Goal: Transaction & Acquisition: Subscribe to service/newsletter

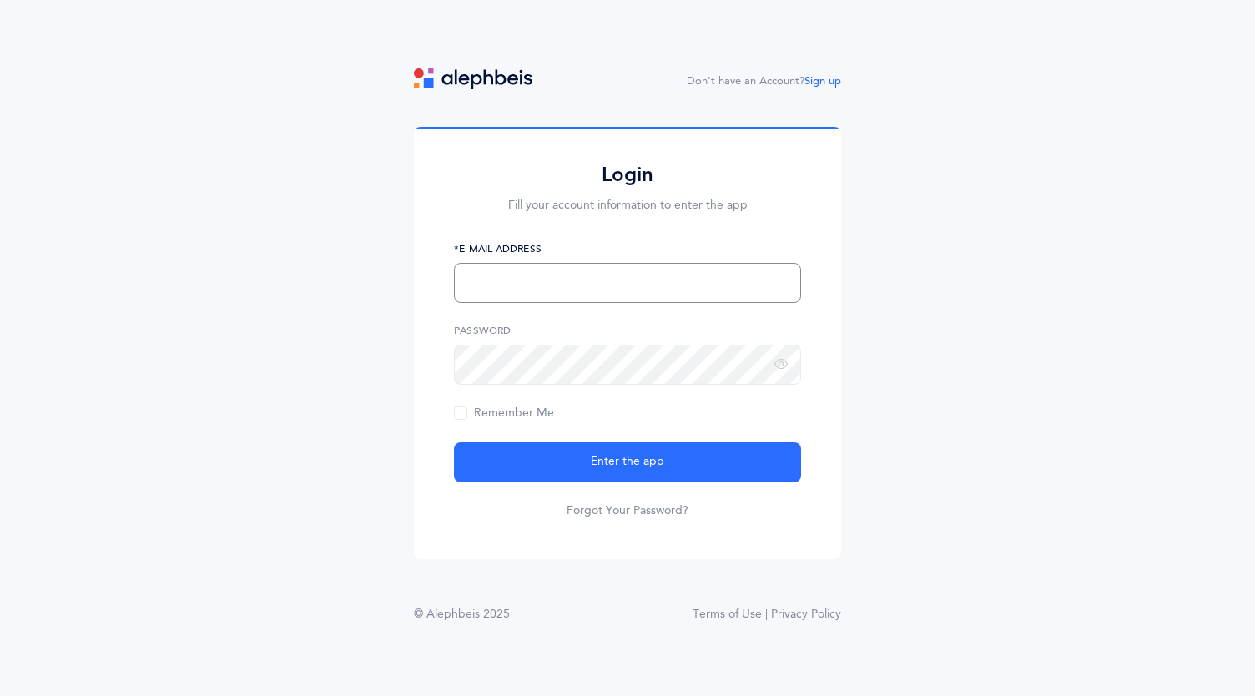
click at [574, 295] on input "text" at bounding box center [627, 283] width 347 height 40
type input "[EMAIL_ADDRESS][DOMAIN_NAME]"
click at [454, 345] on div at bounding box center [454, 345] width 0 height 0
click at [454, 442] on button "Enter the app" at bounding box center [627, 462] width 347 height 40
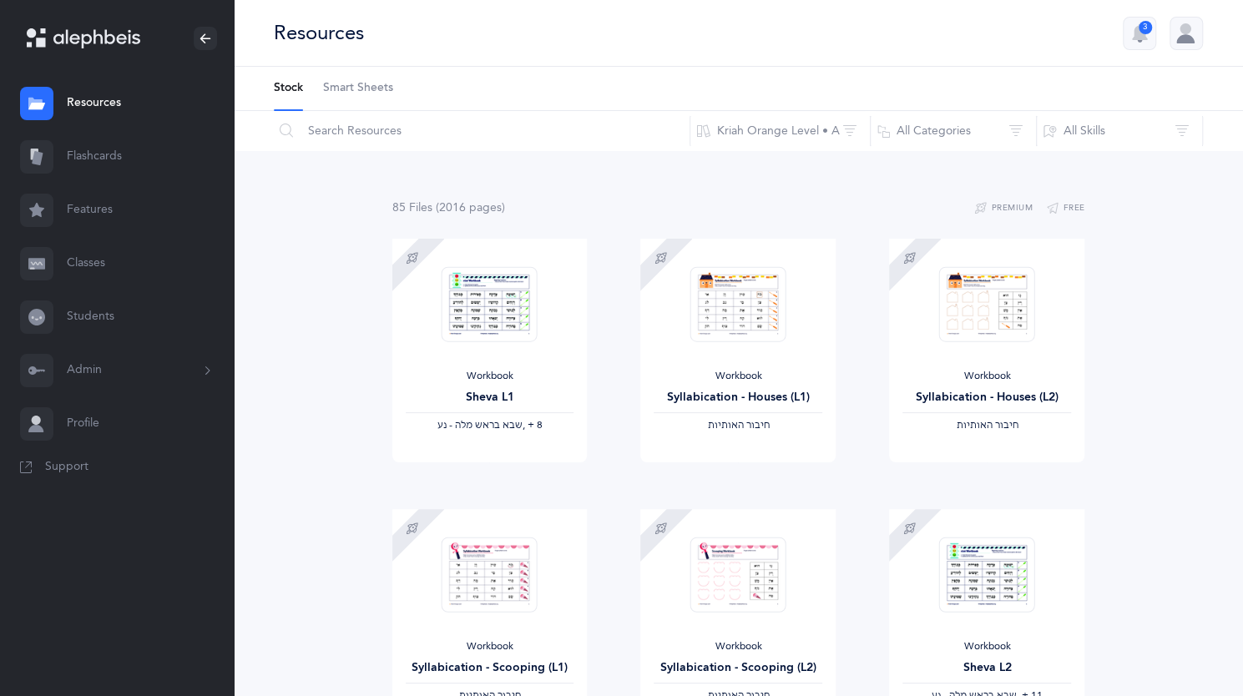
click at [482, 202] on span "(2016 page s )" at bounding box center [470, 207] width 69 height 13
click at [980, 122] on button "All Categories" at bounding box center [953, 131] width 167 height 40
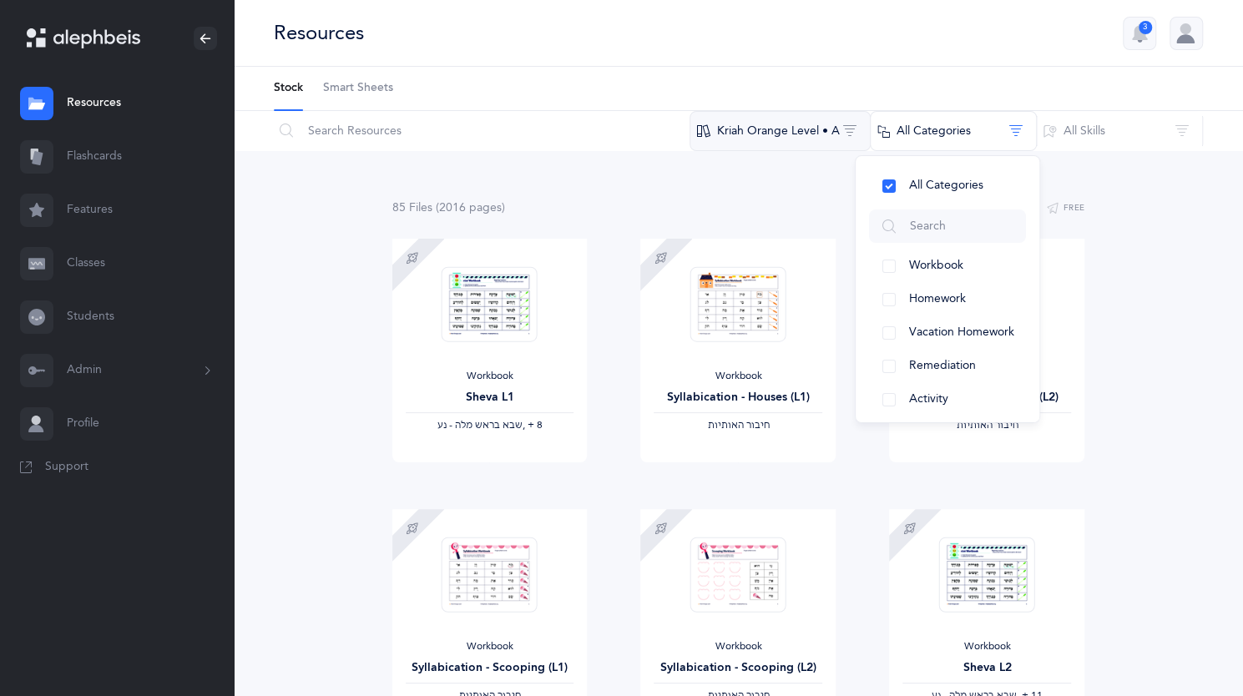
click at [826, 119] on button "Kriah Orange Level • A" at bounding box center [779, 131] width 181 height 40
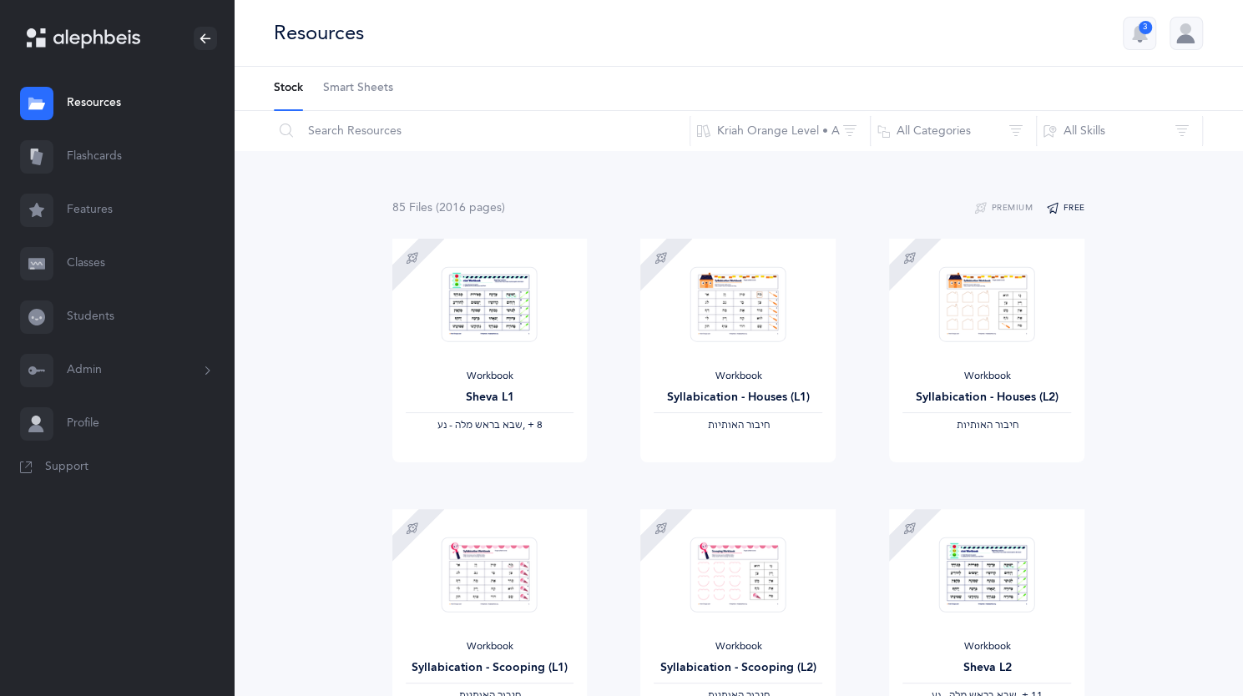
click at [1063, 199] on button "Free" at bounding box center [1065, 209] width 39 height 20
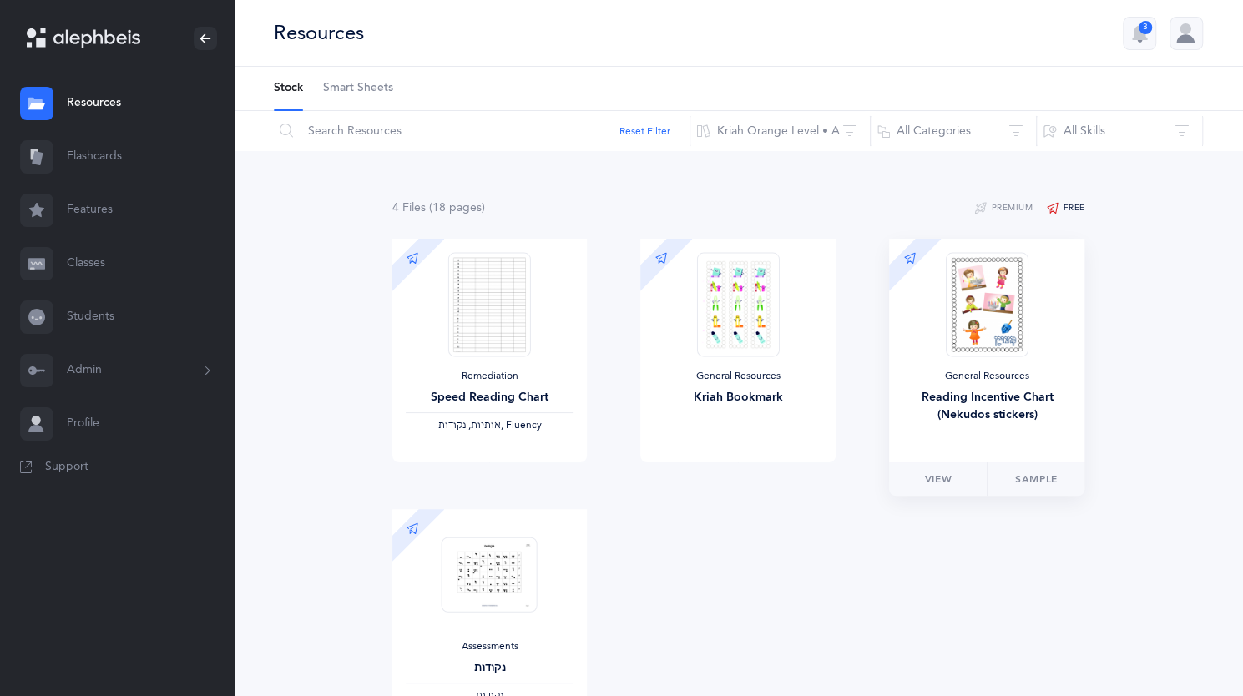
click at [982, 383] on div "General Resources Reading Incentive Chart (Nekudos stickers)" at bounding box center [986, 400] width 169 height 60
click at [1032, 473] on link "Sample" at bounding box center [1036, 478] width 98 height 33
click at [769, 144] on button "Kriah Orange Level • A" at bounding box center [779, 131] width 181 height 40
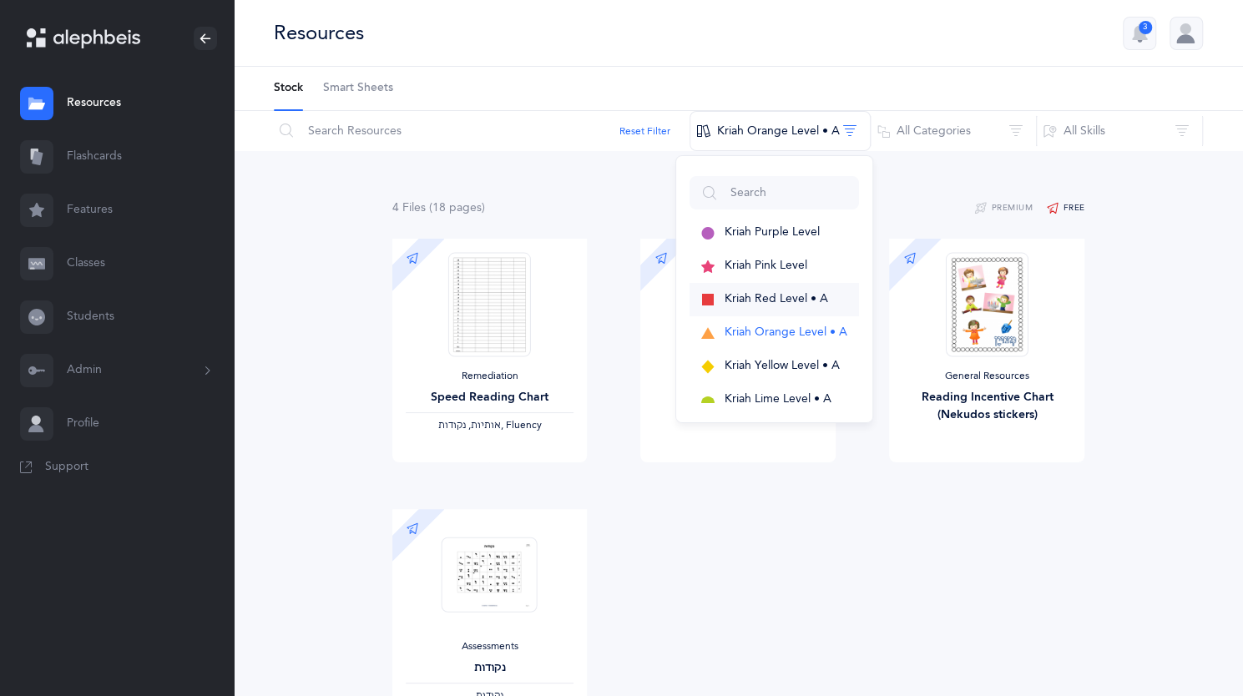
click at [800, 299] on span "Kriah Red Level • A" at bounding box center [775, 298] width 103 height 13
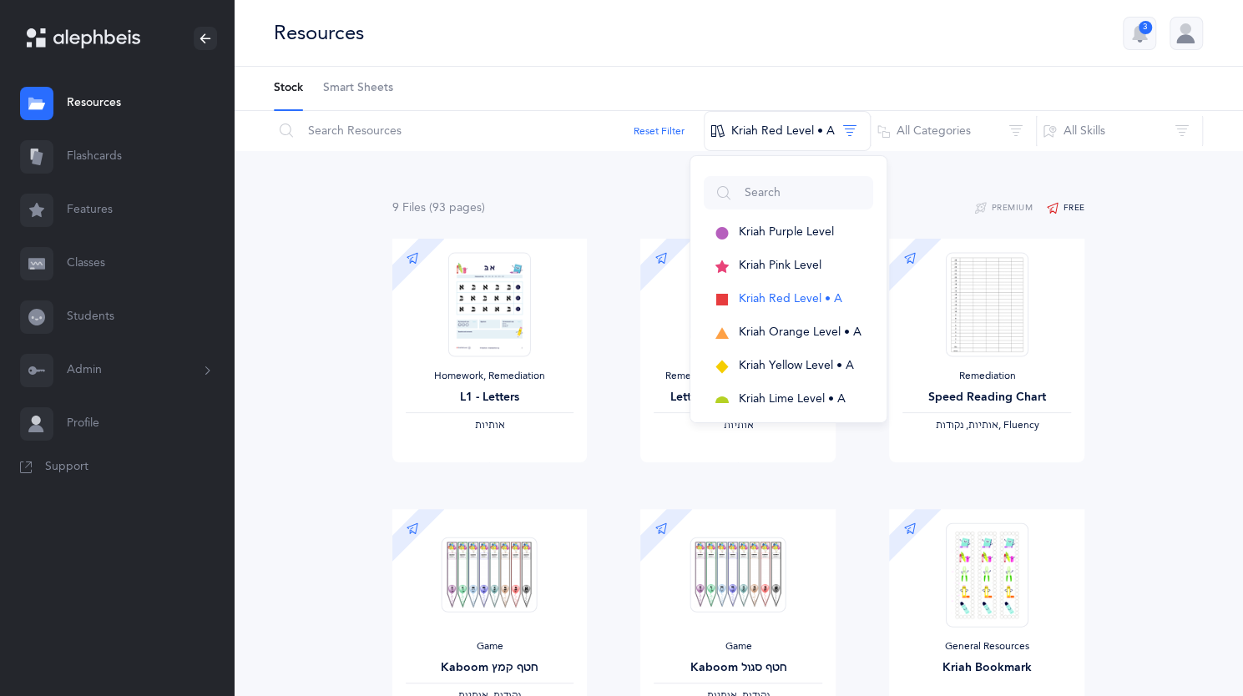
click at [620, 409] on div "Remediation, General Resources Letters Flashcards (small) ‫אותיות‬ View Sample" at bounding box center [737, 374] width 249 height 270
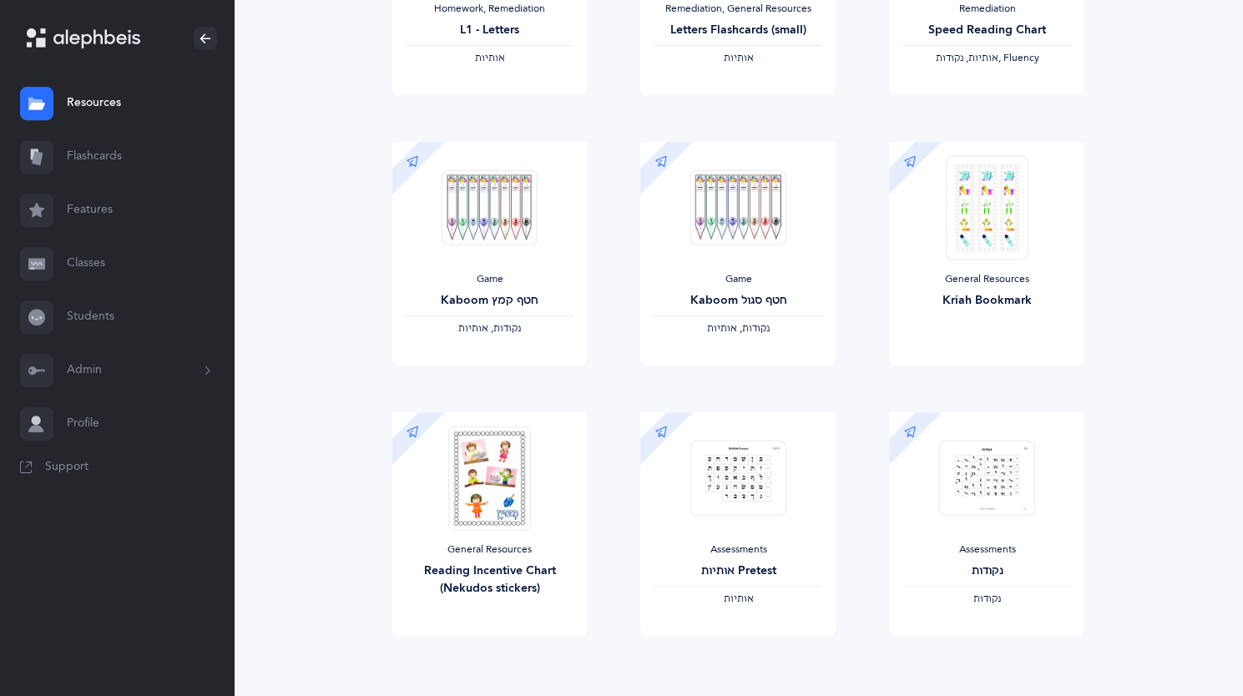
scroll to position [401, 0]
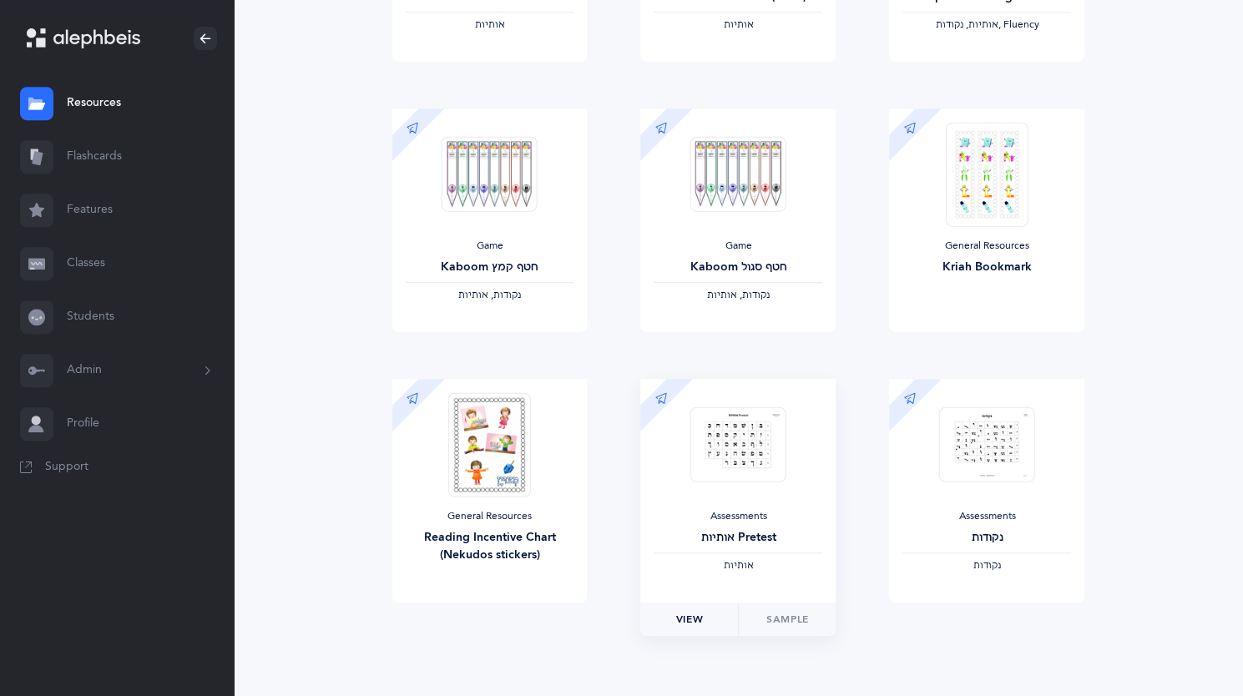
click at [716, 618] on link "View" at bounding box center [689, 619] width 98 height 33
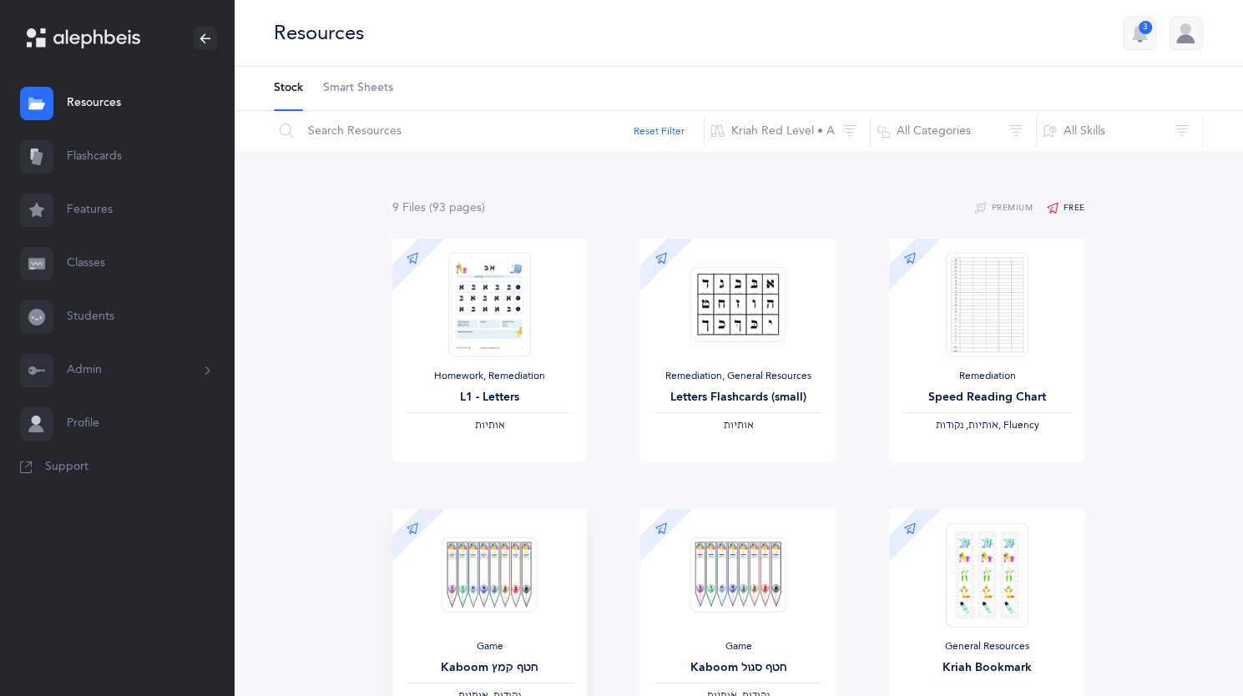
scroll to position [0, 0]
click at [810, 139] on button "Kriah Red Level • A" at bounding box center [787, 131] width 167 height 40
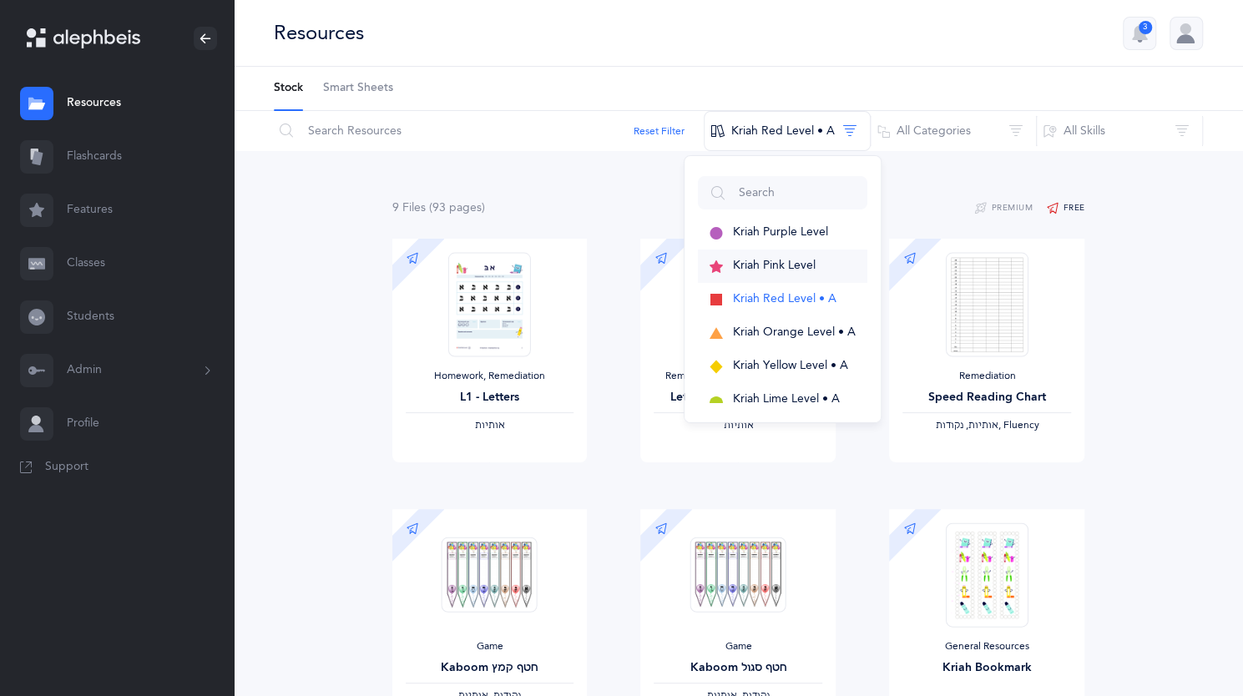
click at [805, 265] on span "Kriah Pink Level" at bounding box center [774, 265] width 83 height 13
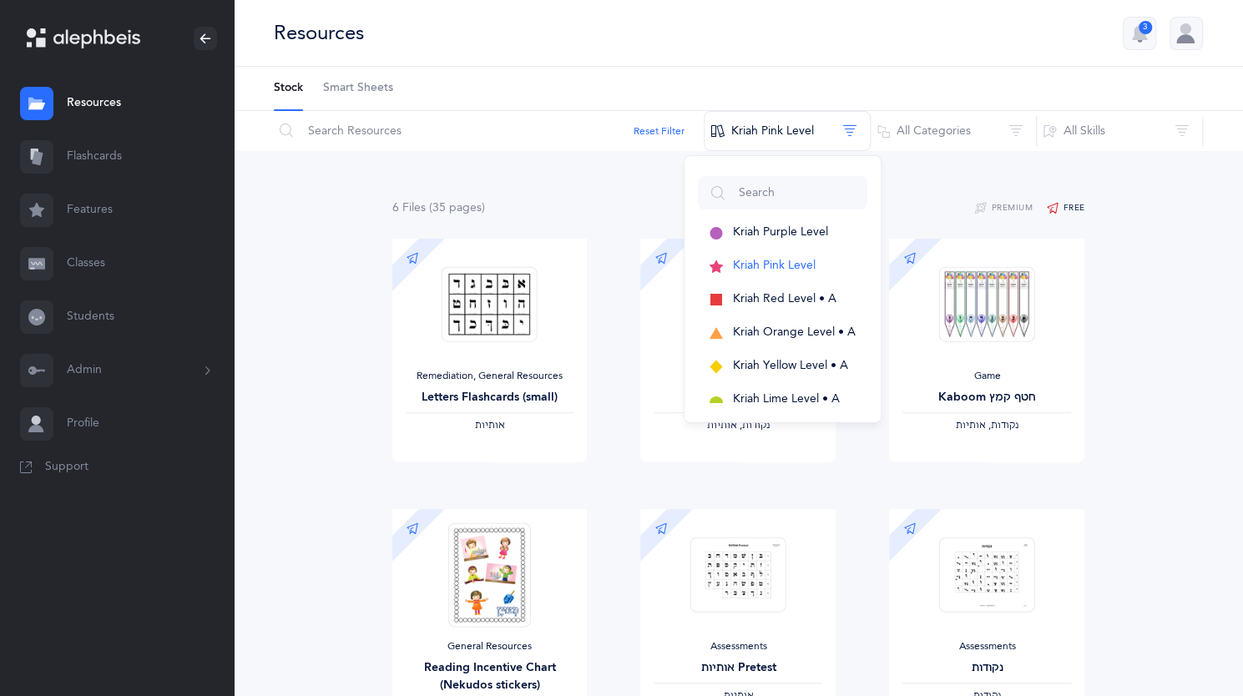
click at [1130, 276] on div "6 File s (35 page s ) Premium Free Remediation, General Resources Letters Flash…" at bounding box center [738, 498] width 1009 height 695
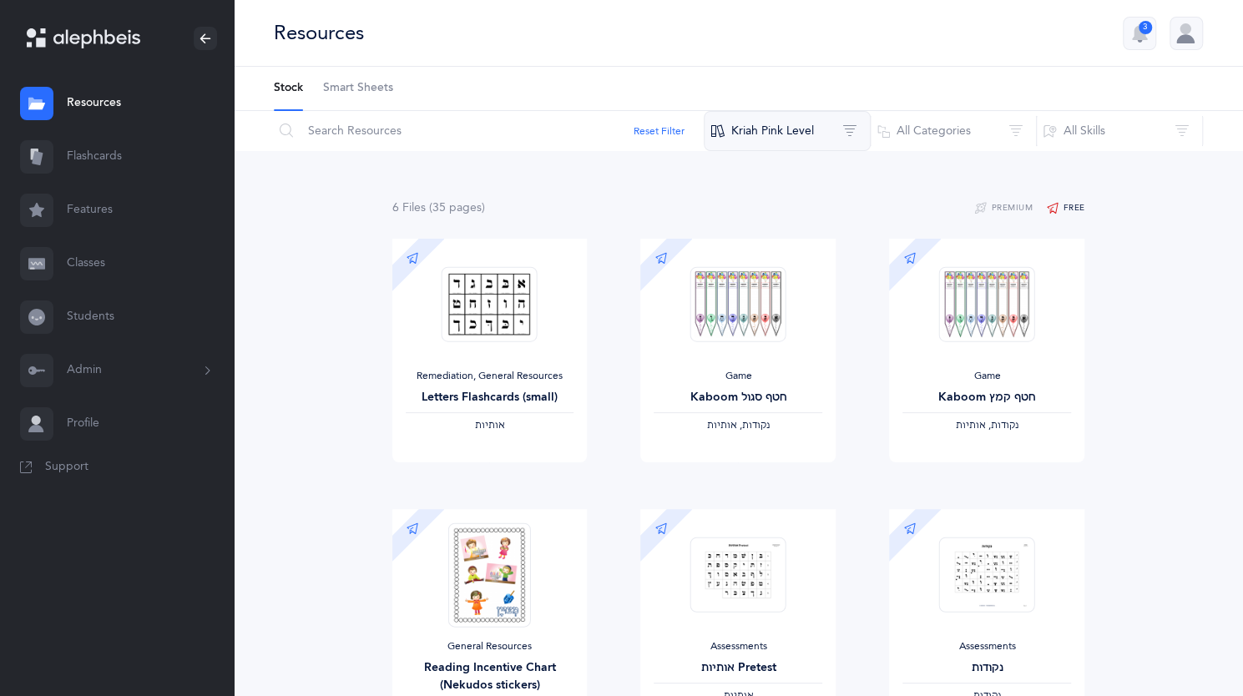
click at [753, 138] on button "Kriah Pink Level" at bounding box center [787, 131] width 167 height 40
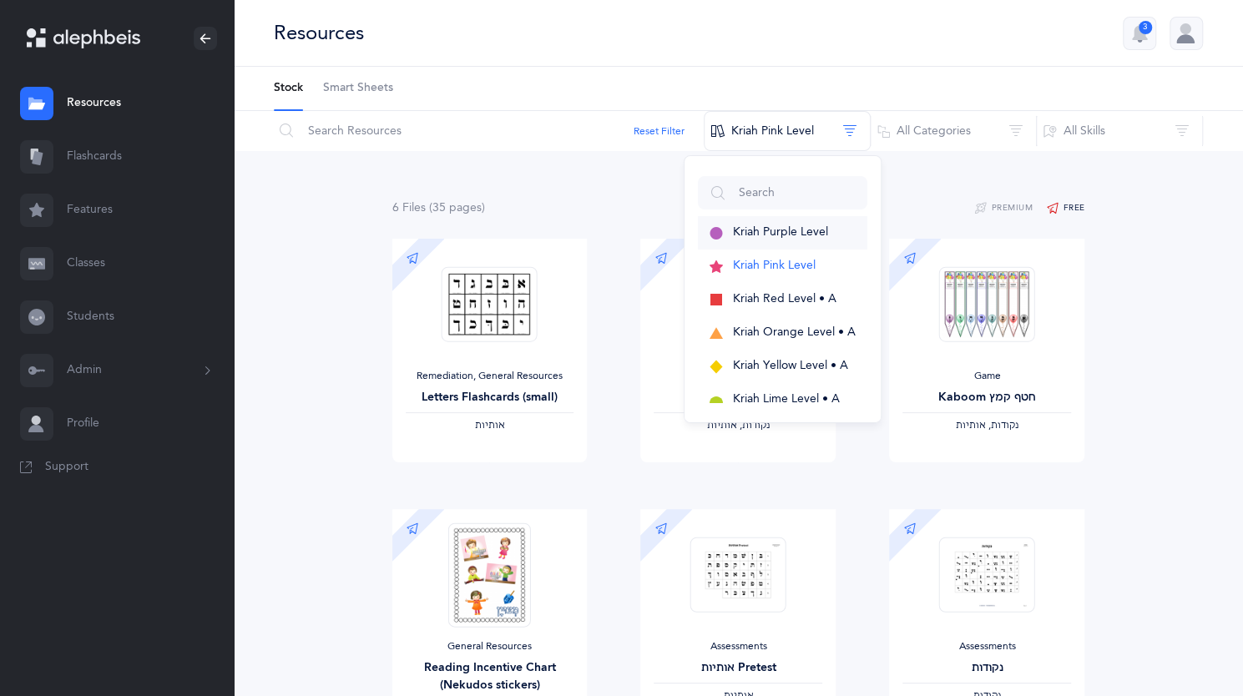
click at [780, 227] on span "Kriah Purple Level" at bounding box center [780, 231] width 95 height 13
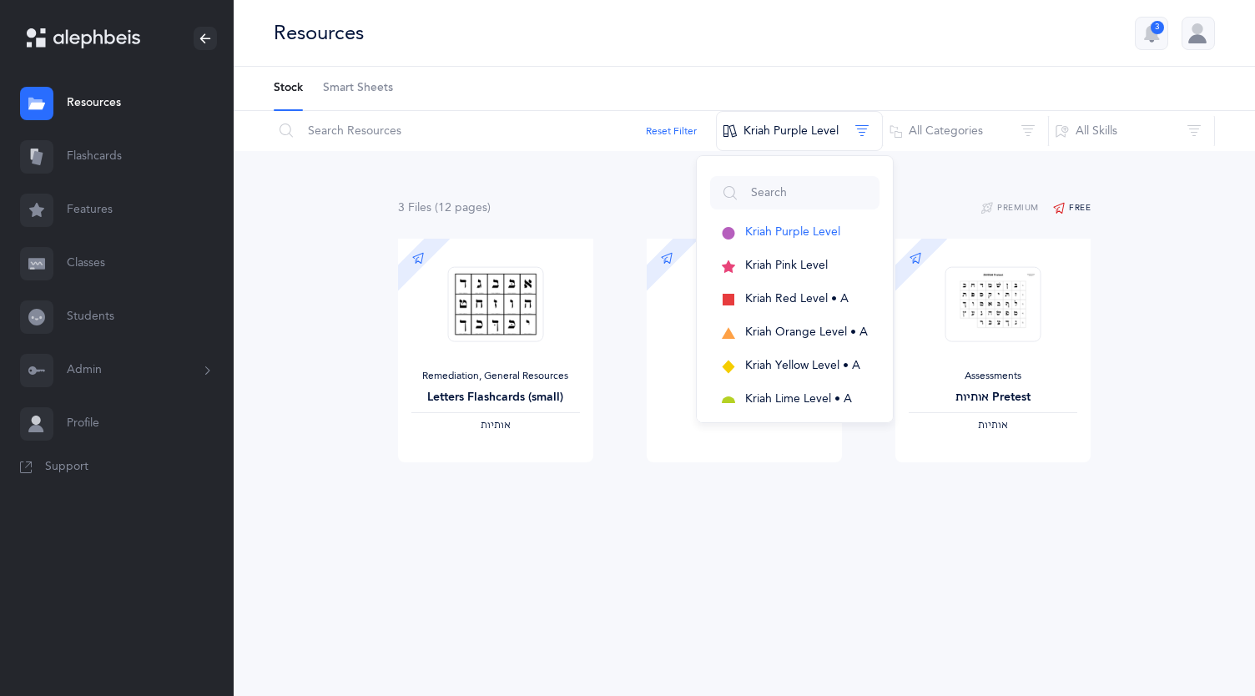
click at [1155, 271] on div "3 File s (12 page s ) Premium Free Remediation, General Resources Letters Flash…" at bounding box center [745, 363] width 1022 height 425
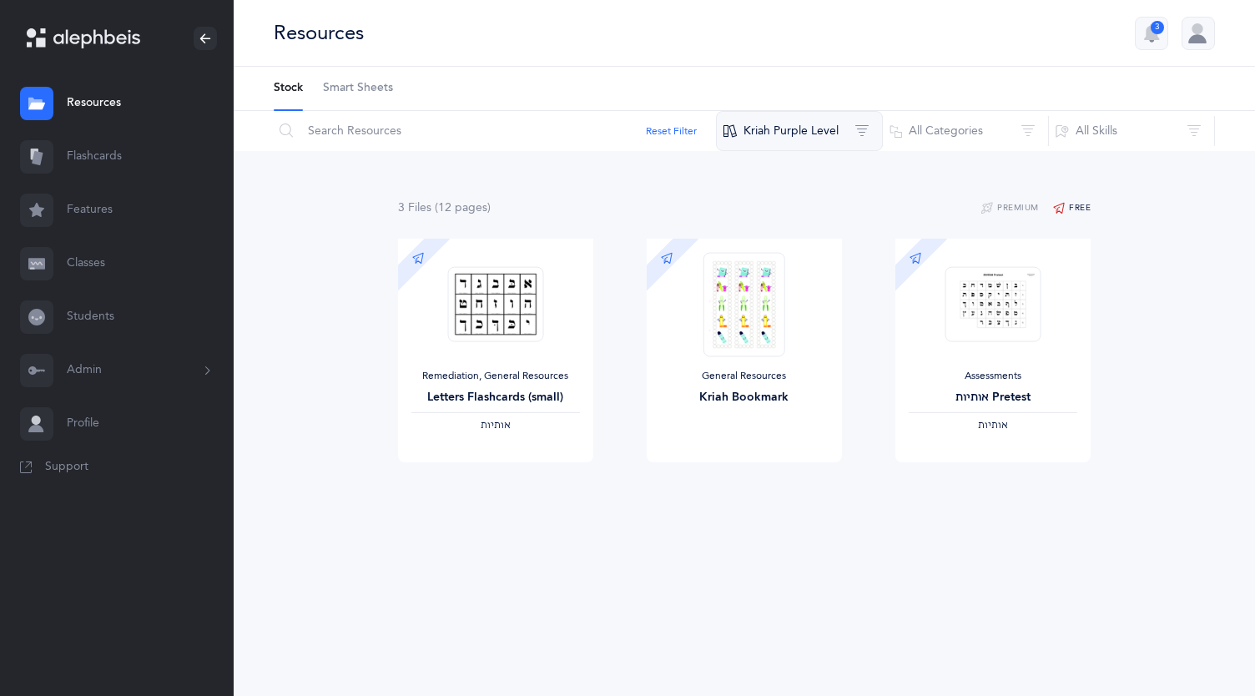
click at [802, 139] on button "Kriah Purple Level" at bounding box center [799, 131] width 167 height 40
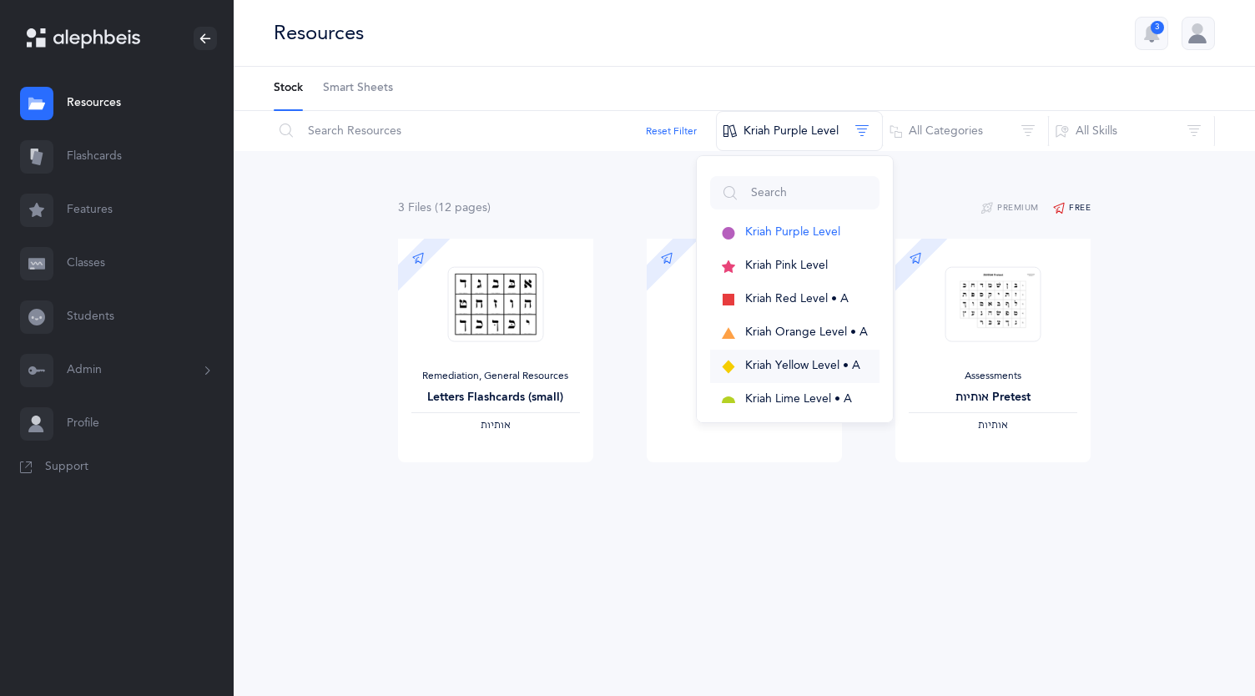
click at [820, 372] on button "Kriah Yellow Level • A" at bounding box center [794, 366] width 169 height 33
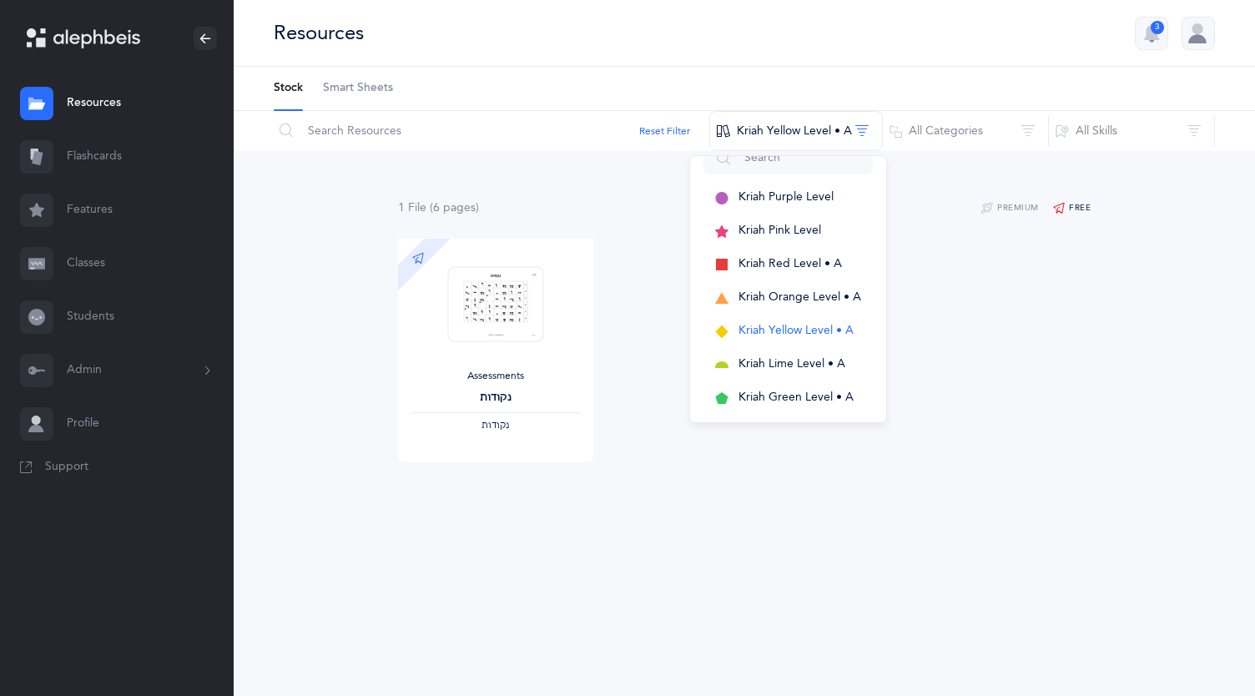
scroll to position [67, 0]
click at [843, 336] on span "Kriah Lime Level • A" at bounding box center [792, 332] width 107 height 13
click at [827, 359] on span "Kriah Green Level • A" at bounding box center [802, 365] width 115 height 13
click at [831, 396] on span "Kriah Teal Level • A" at bounding box center [790, 398] width 103 height 13
click at [890, 415] on div "Kriah Purple Level Kriah Pink Level Kriah Red Level • A Kriah Orange Level • A …" at bounding box center [795, 289] width 198 height 268
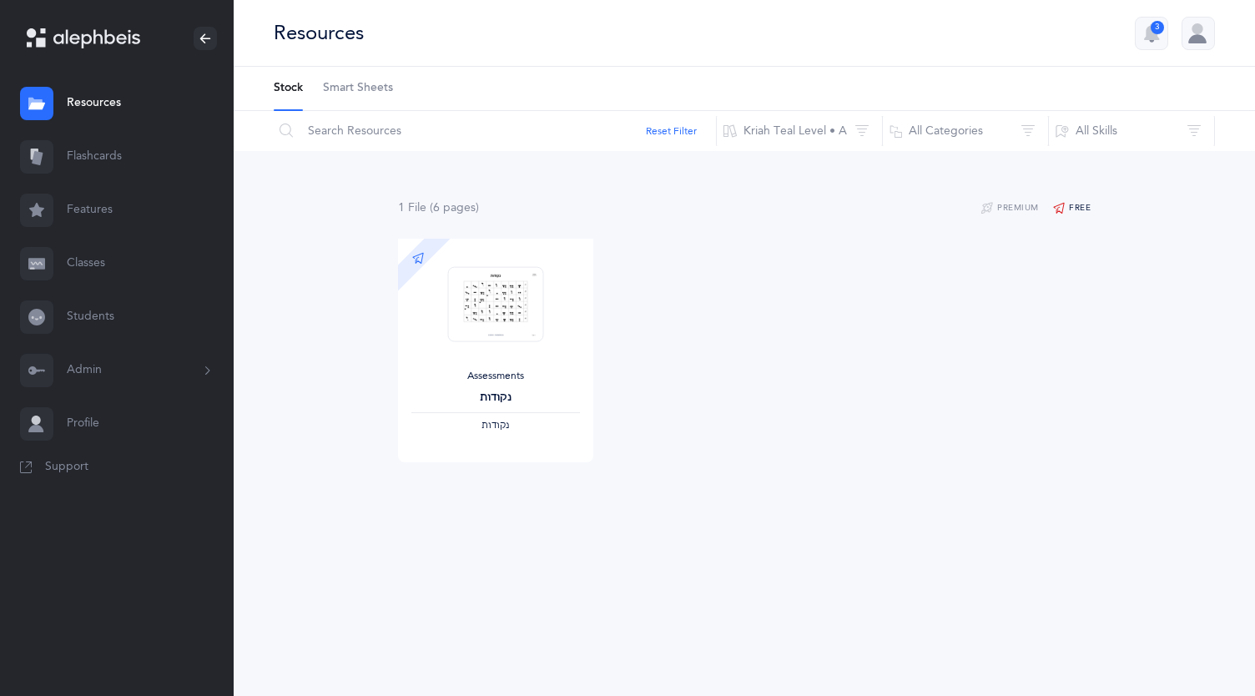
click at [890, 415] on div "Assessments נקודות ‫נקודות‬ View Sample" at bounding box center [744, 374] width 746 height 270
click at [836, 133] on button "Kriah Teal Level • A" at bounding box center [799, 131] width 167 height 40
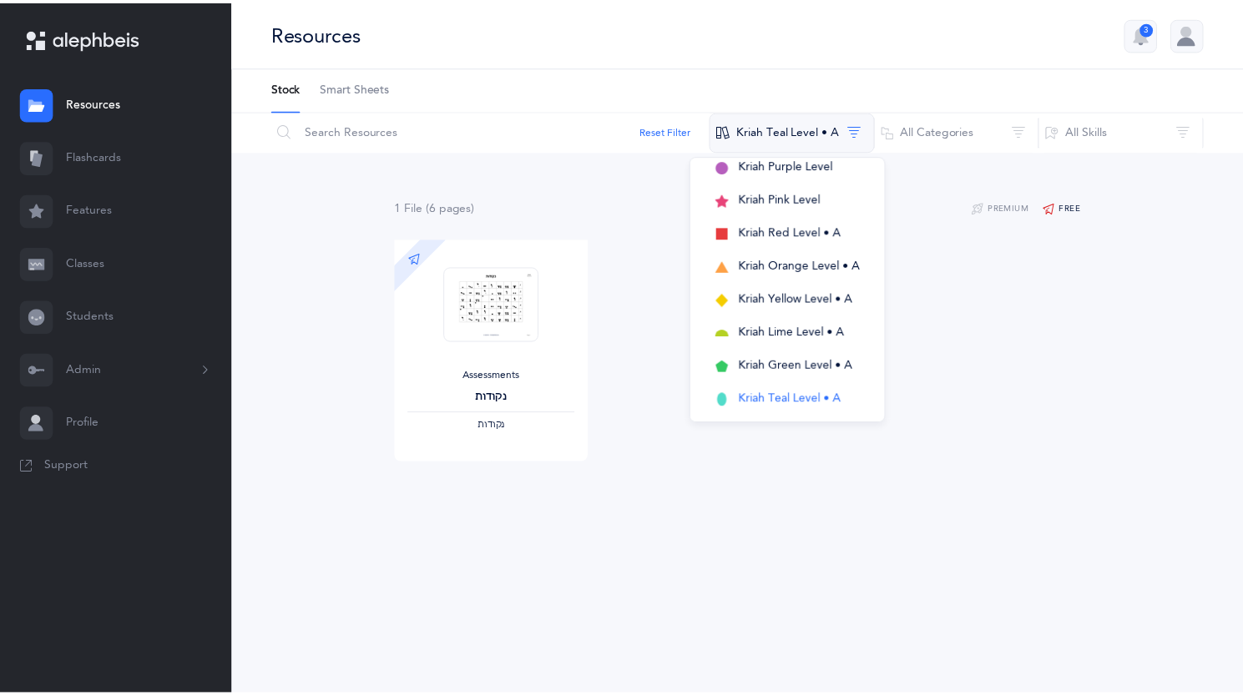
scroll to position [0, 0]
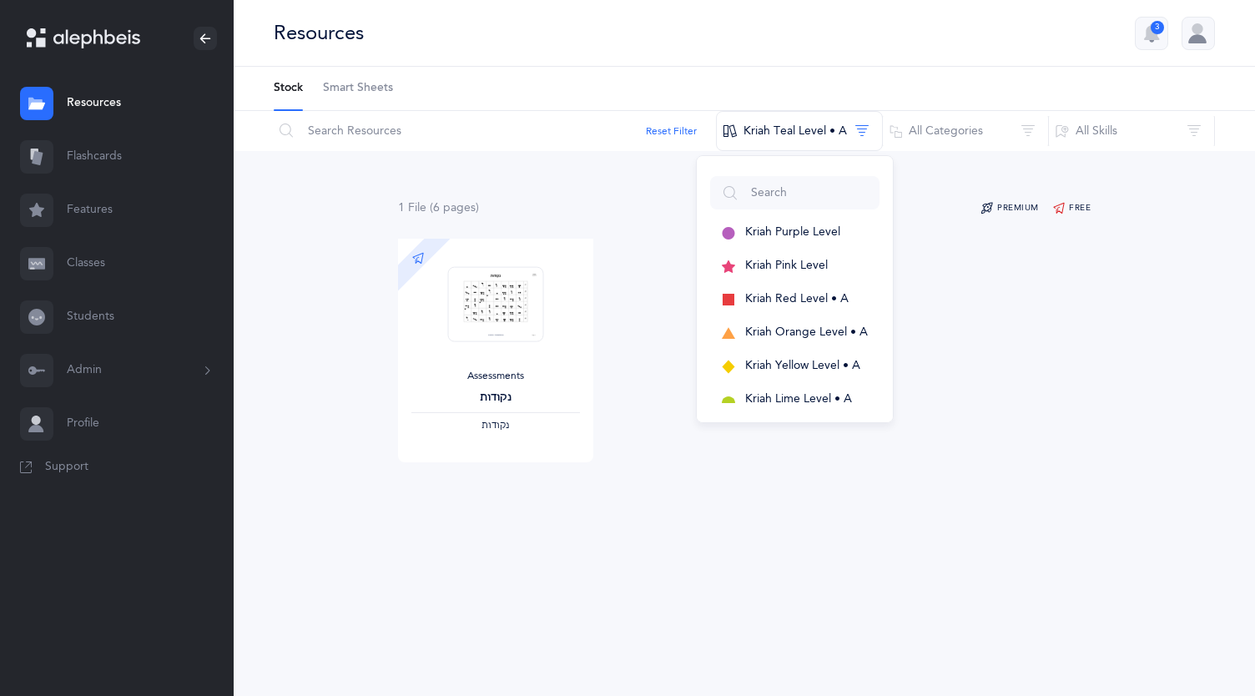
click at [1010, 208] on button "Premium" at bounding box center [1010, 209] width 58 height 20
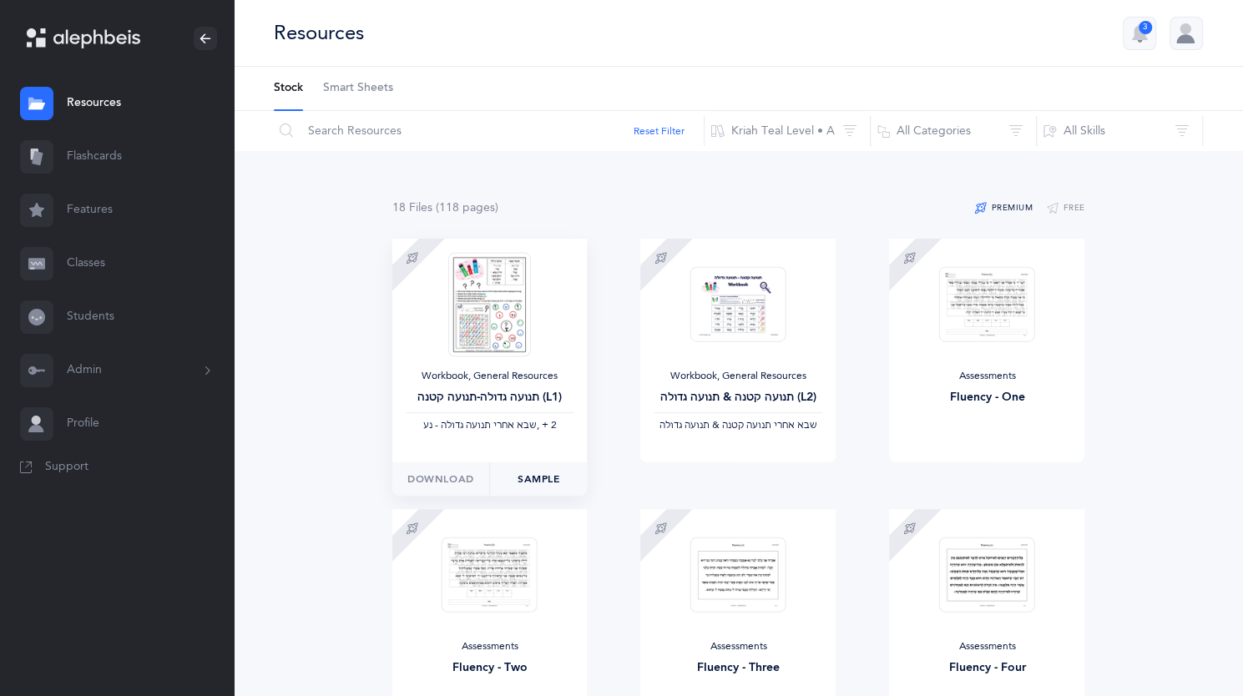
click at [558, 477] on link "Sample" at bounding box center [538, 478] width 98 height 33
click at [766, 122] on button "Kriah Teal Level • A" at bounding box center [787, 131] width 167 height 40
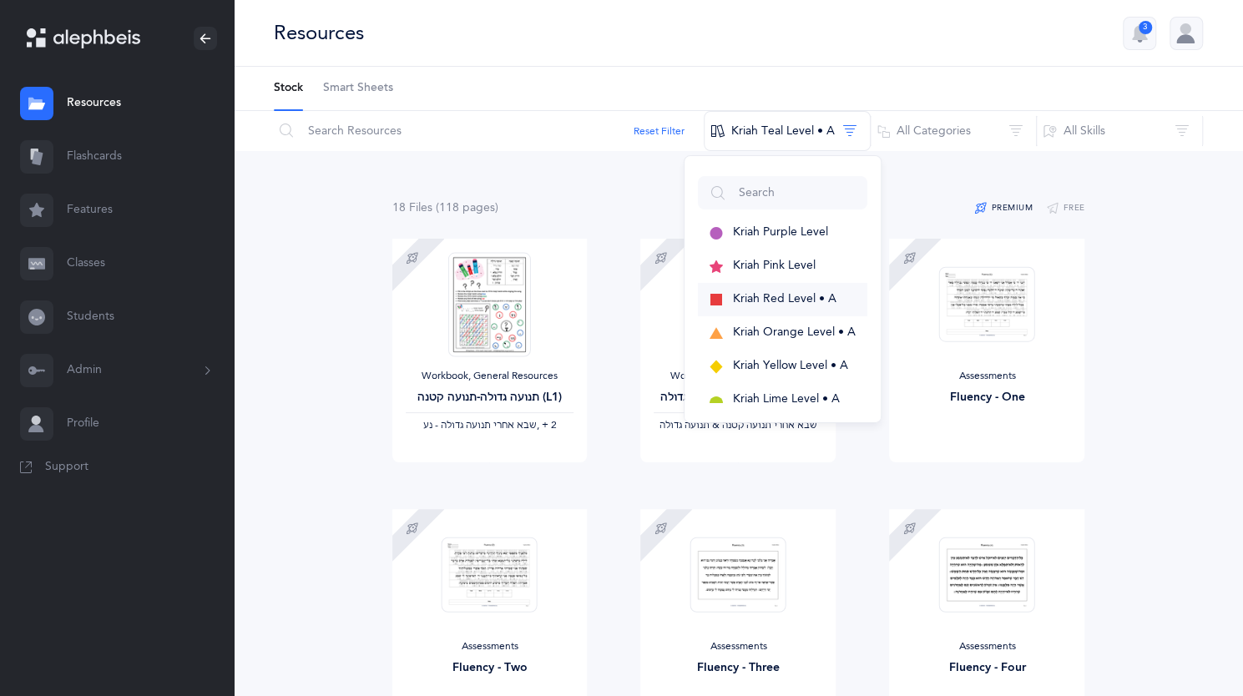
click at [795, 301] on span "Kriah Red Level • A" at bounding box center [784, 298] width 103 height 13
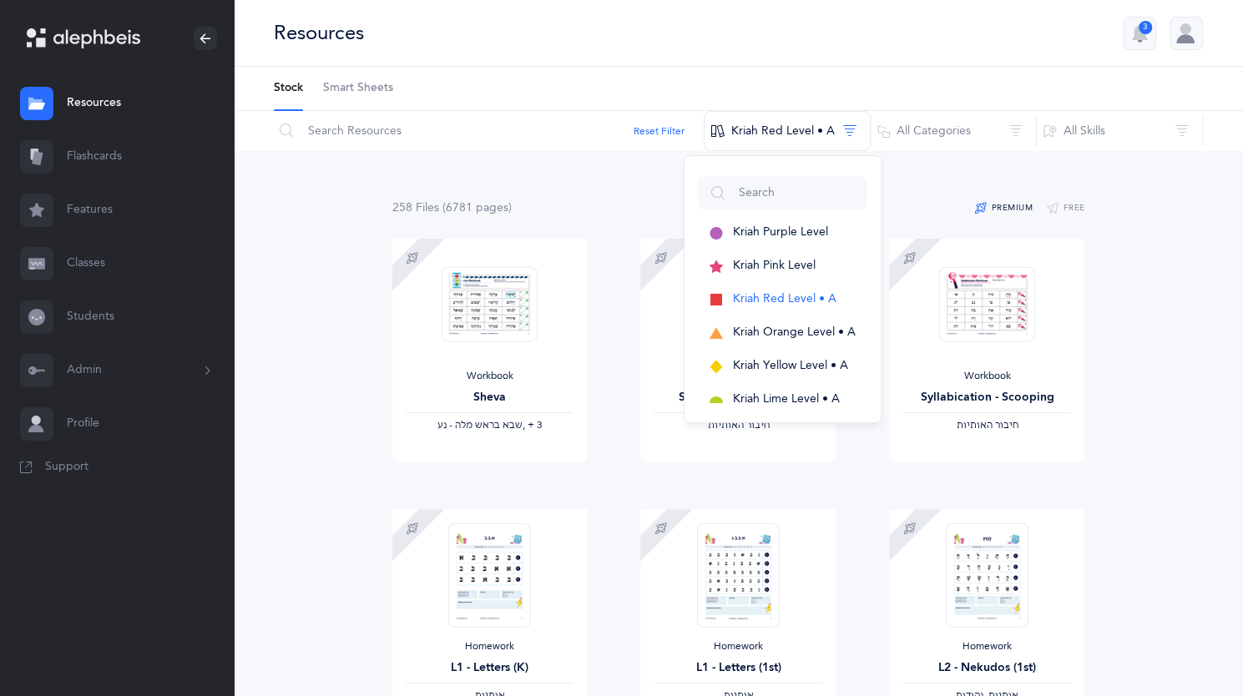
click at [618, 279] on div "Workbook Syllabication - Houses ‫חיבור האותיות‬ Download Sample" at bounding box center [737, 374] width 249 height 270
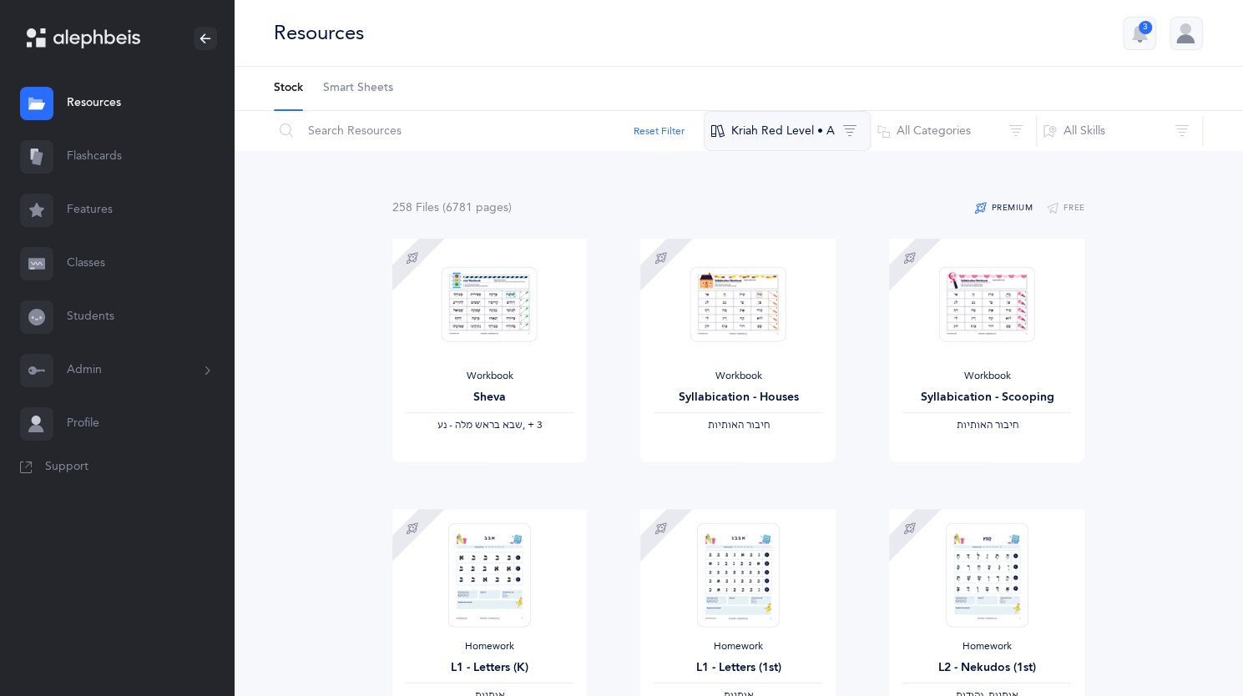
click at [778, 139] on button "Kriah Red Level • A" at bounding box center [787, 131] width 167 height 40
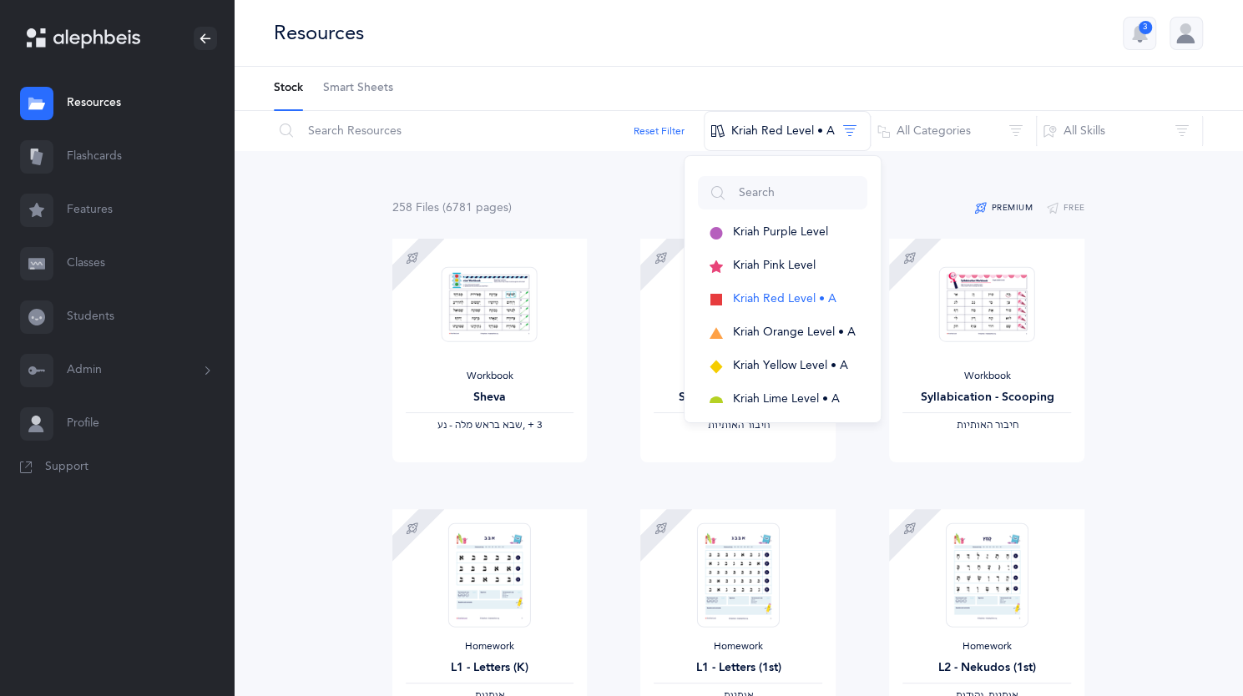
click at [625, 201] on div "258 File s (6781 page s ) Premium Free" at bounding box center [738, 208] width 693 height 21
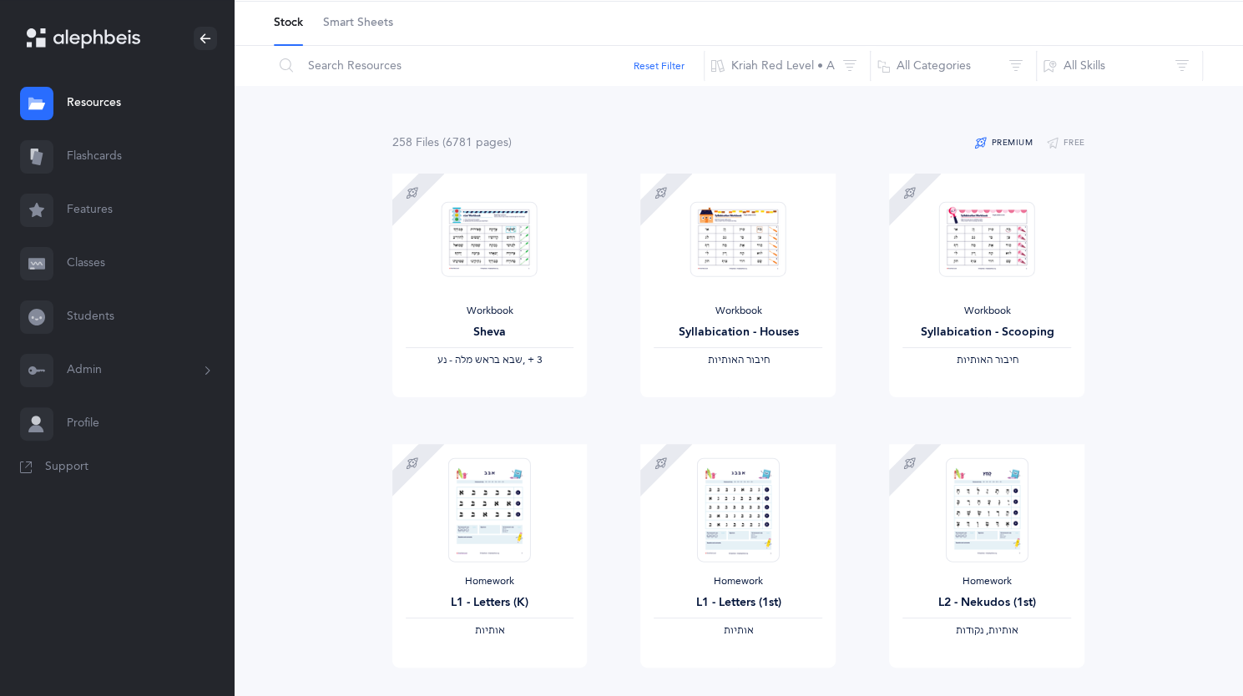
scroll to position [67, 0]
click at [753, 511] on img at bounding box center [738, 508] width 82 height 104
click at [743, 505] on img at bounding box center [738, 508] width 82 height 104
click at [804, 667] on link "Sample" at bounding box center [787, 682] width 98 height 33
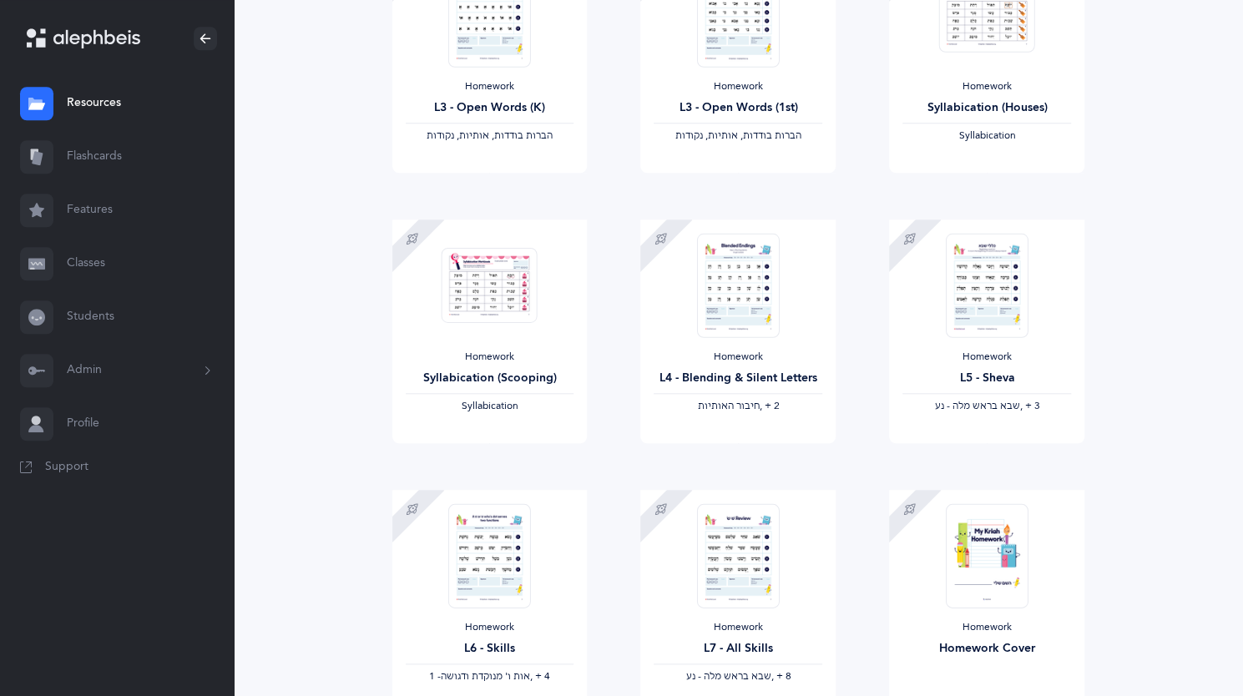
scroll to position [835, 0]
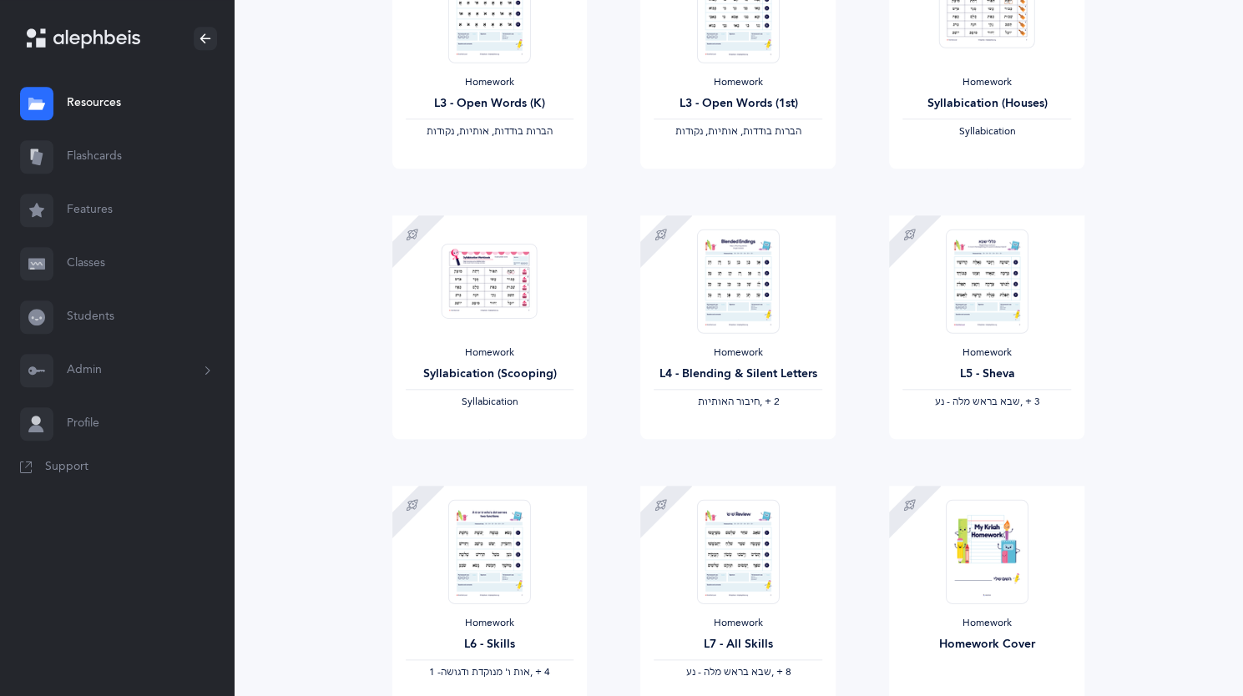
click at [141, 416] on link "Profile" at bounding box center [117, 423] width 234 height 53
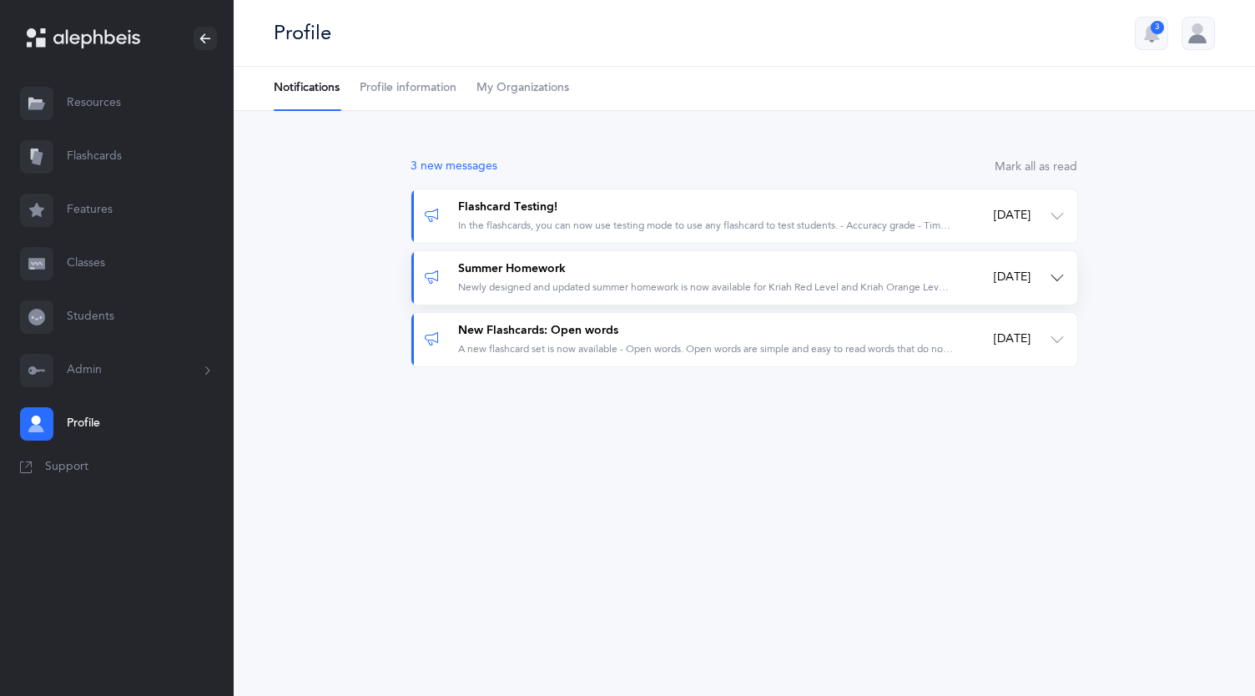
click at [543, 285] on div "Newly designed and updated summer homework is now available for Kriah Red Level…" at bounding box center [706, 287] width 496 height 14
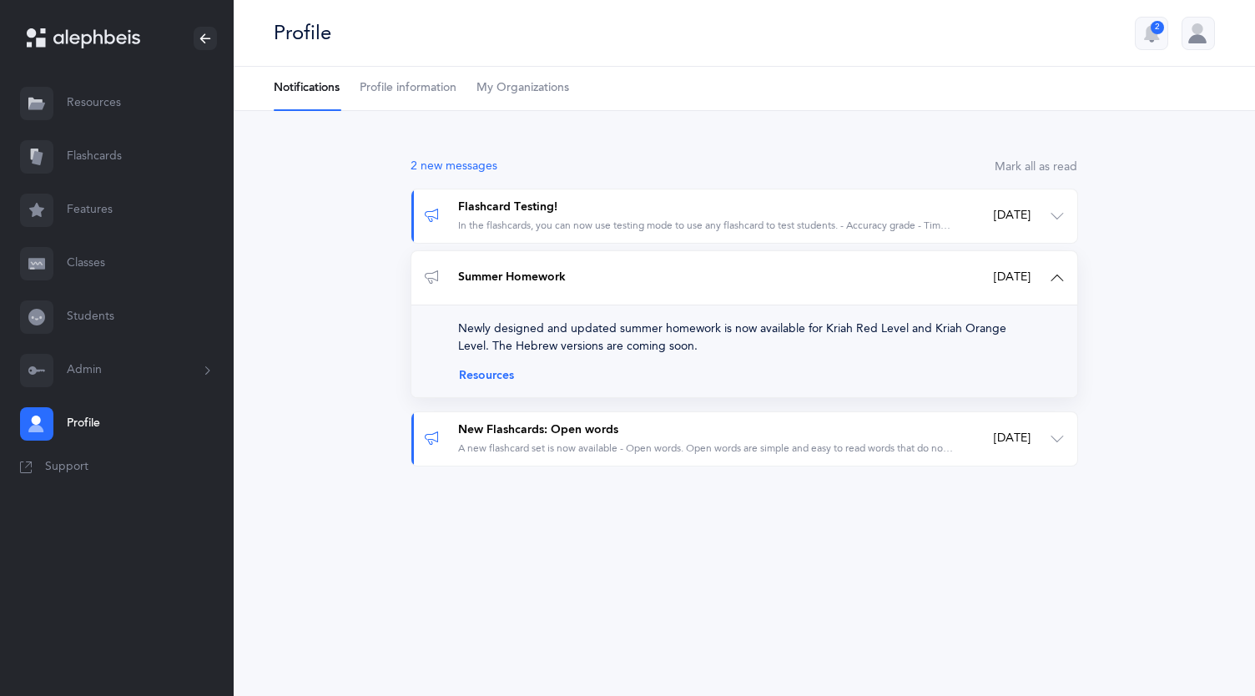
click at [504, 376] on link "Resources" at bounding box center [744, 375] width 573 height 13
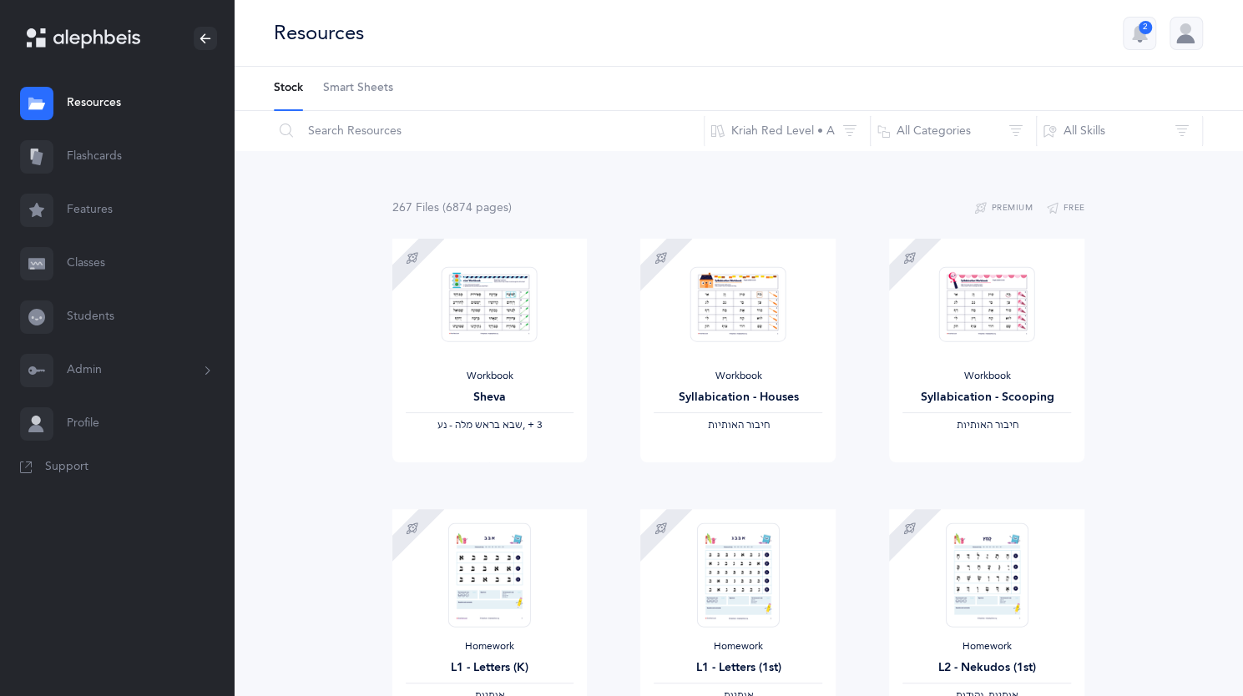
click at [109, 434] on link "Profile" at bounding box center [117, 423] width 234 height 53
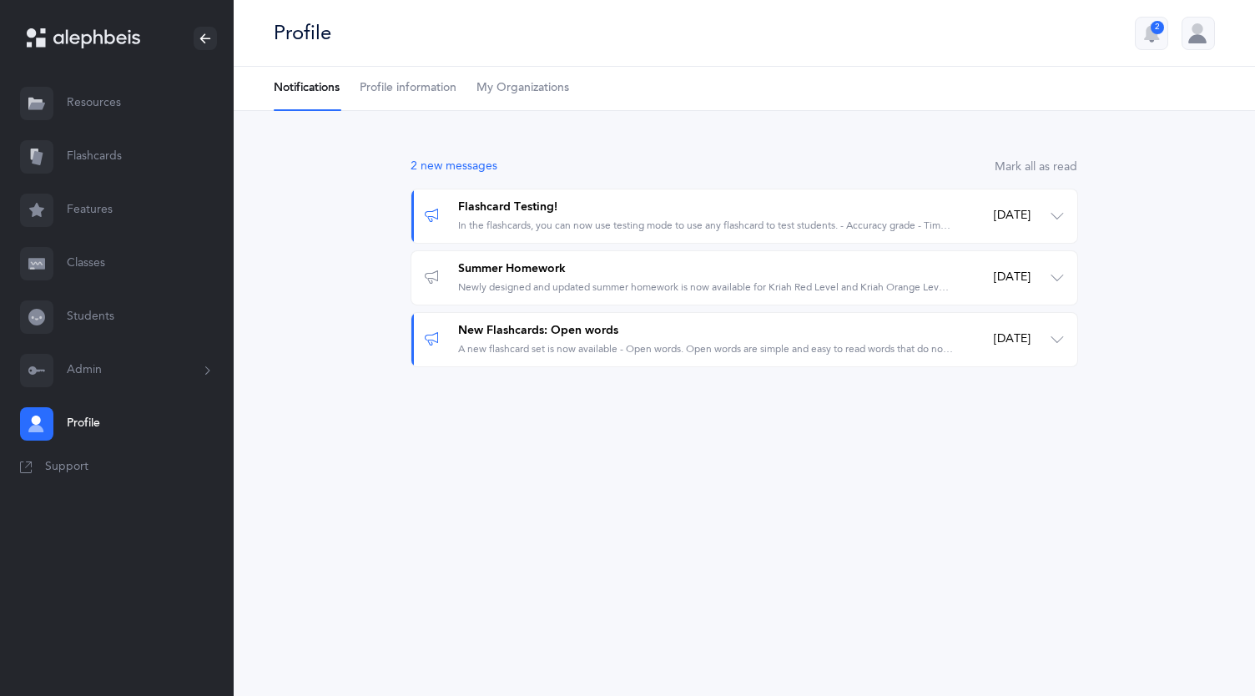
click at [1202, 38] on div at bounding box center [1198, 33] width 33 height 33
click at [1178, 168] on link "Edit profile" at bounding box center [1139, 165] width 109 height 17
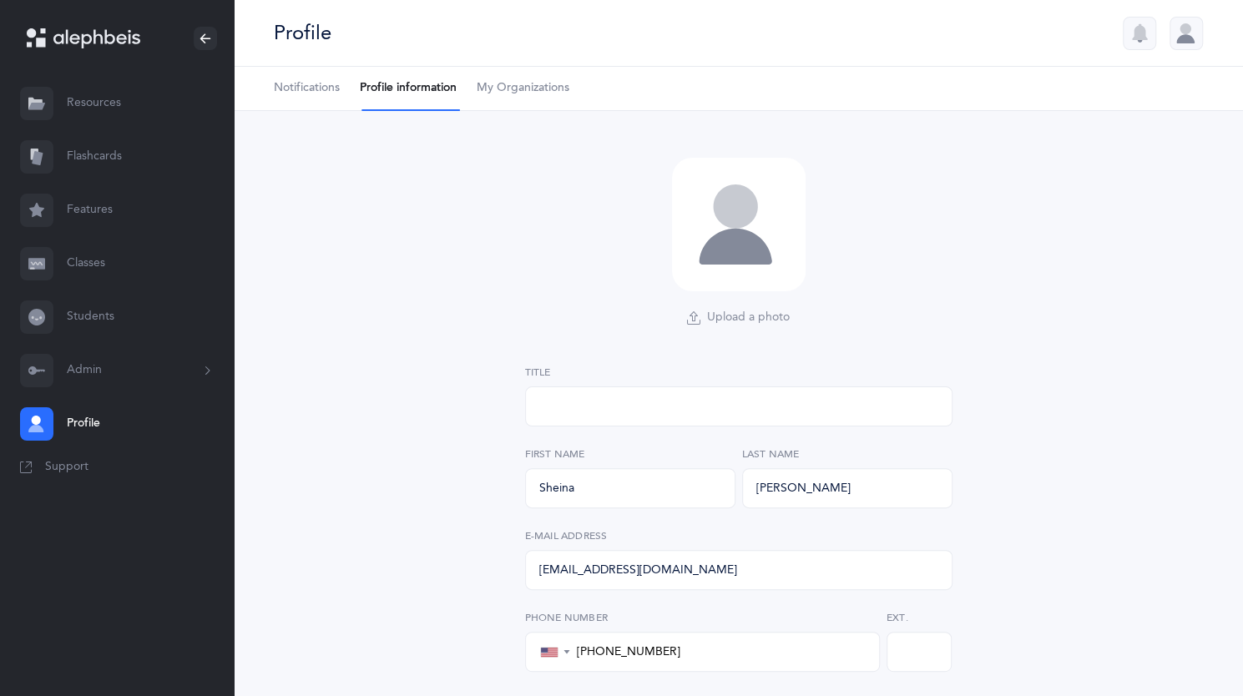
select select "2"
click at [463, 206] on div "Upload a photo Remove Rabbi Dr. Morah Mr. Mrs. Miss Morah Title Sheina First Na…" at bounding box center [738, 488] width 1009 height 755
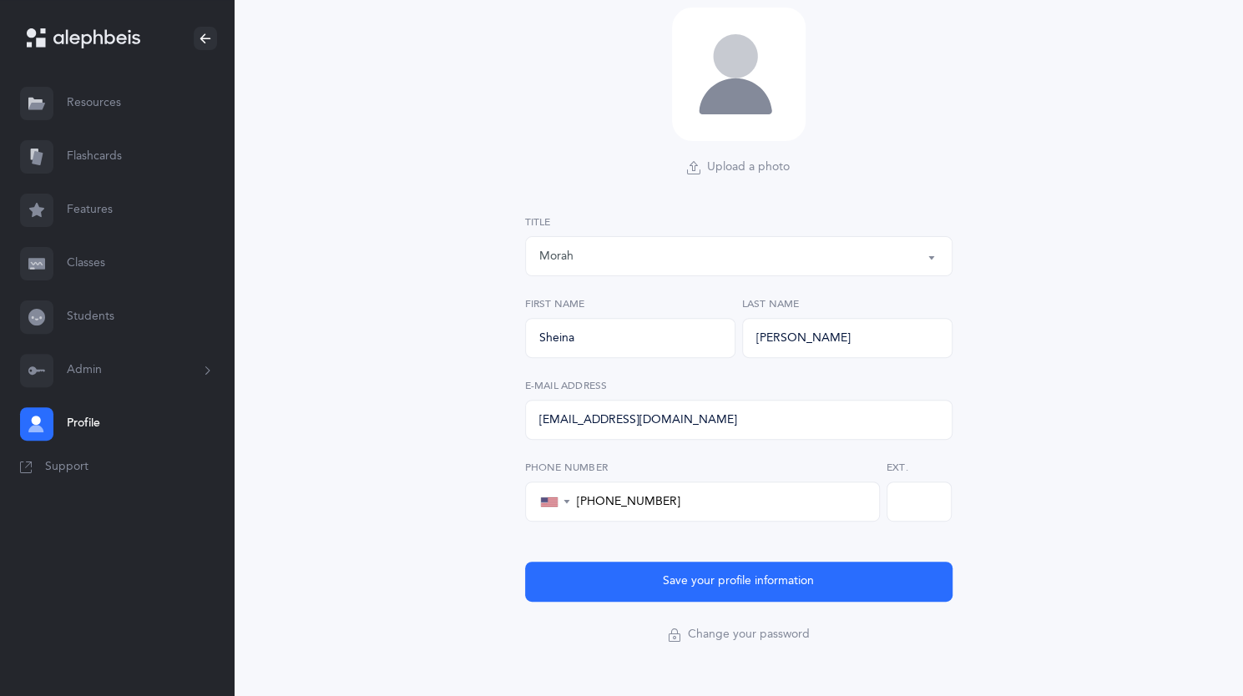
scroll to position [169, 0]
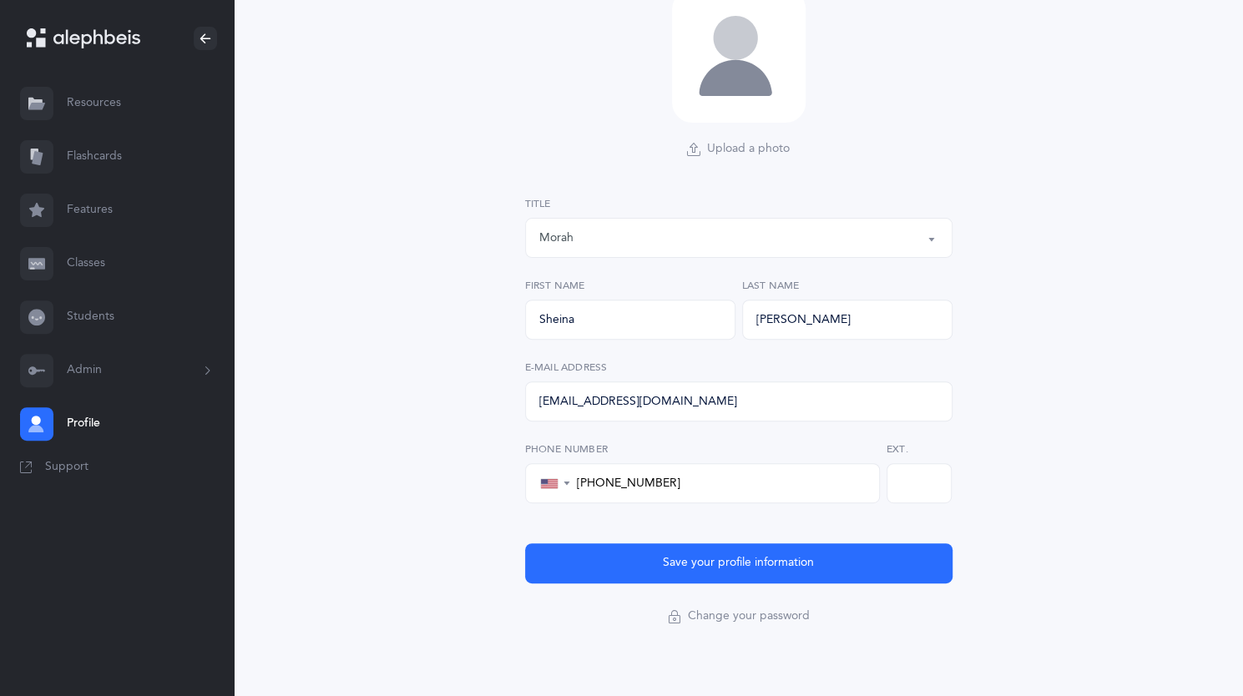
click at [135, 368] on button "Admin" at bounding box center [117, 370] width 234 height 53
click at [132, 522] on link "Subscription" at bounding box center [150, 525] width 167 height 37
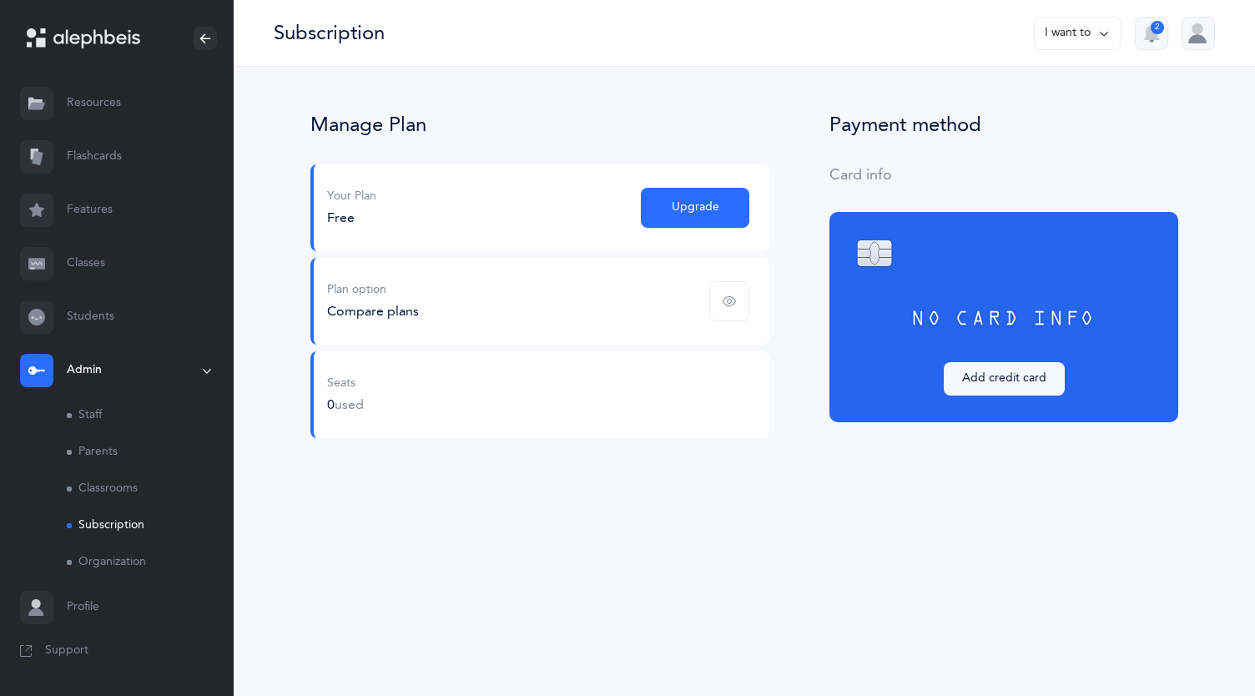
click at [281, 376] on div "Manage Plan Your Plan Free Upgrade Plan option Compare plans Seats 0 used" at bounding box center [539, 279] width 519 height 331
click at [675, 205] on span "Upgrade" at bounding box center [696, 208] width 48 height 18
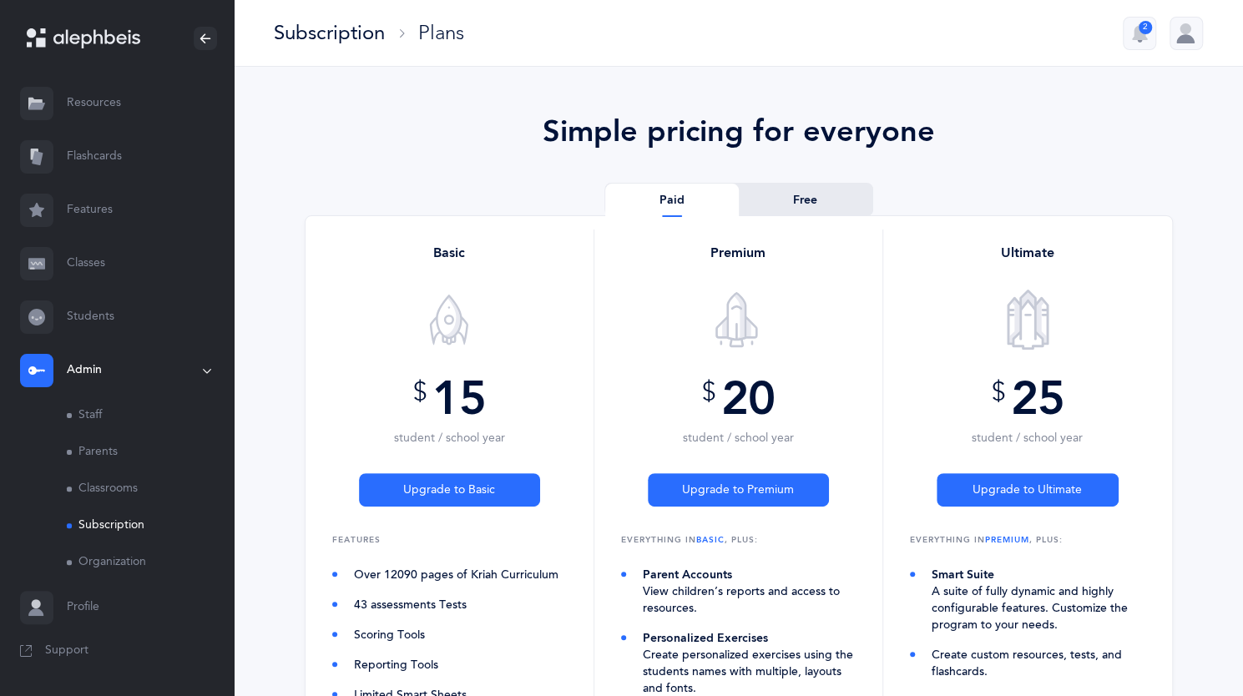
click at [801, 201] on link "Free" at bounding box center [806, 200] width 134 height 33
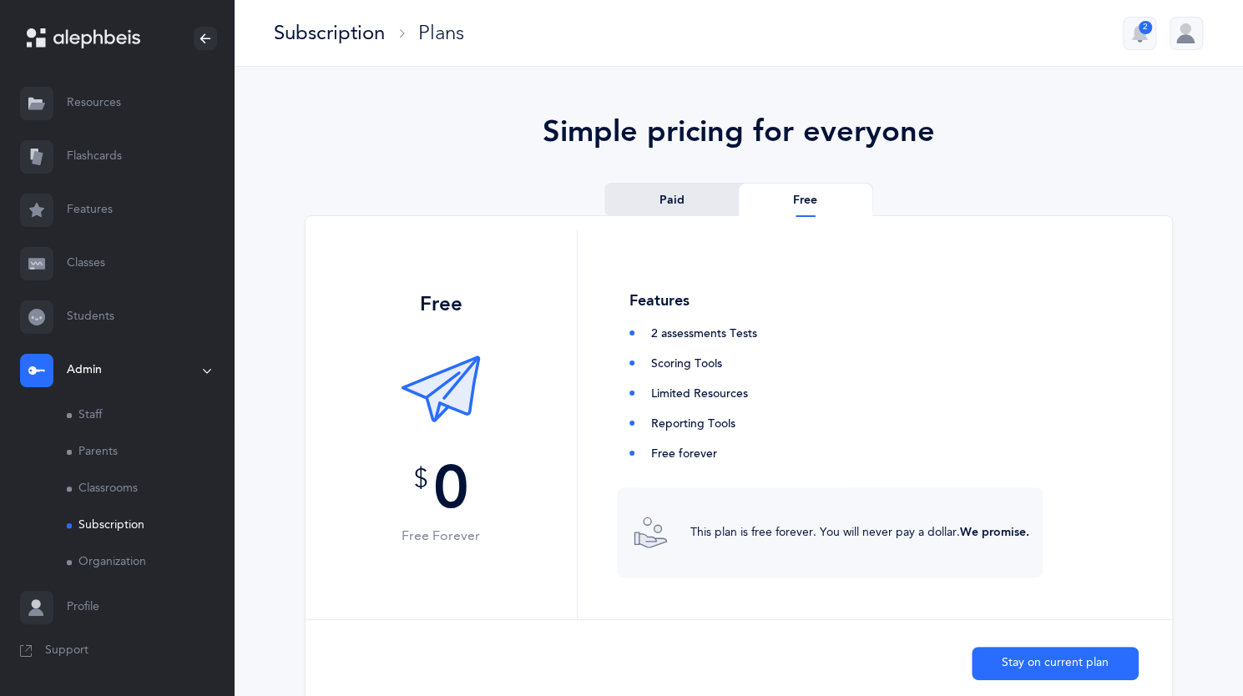
click at [686, 194] on link "Paid" at bounding box center [672, 200] width 134 height 33
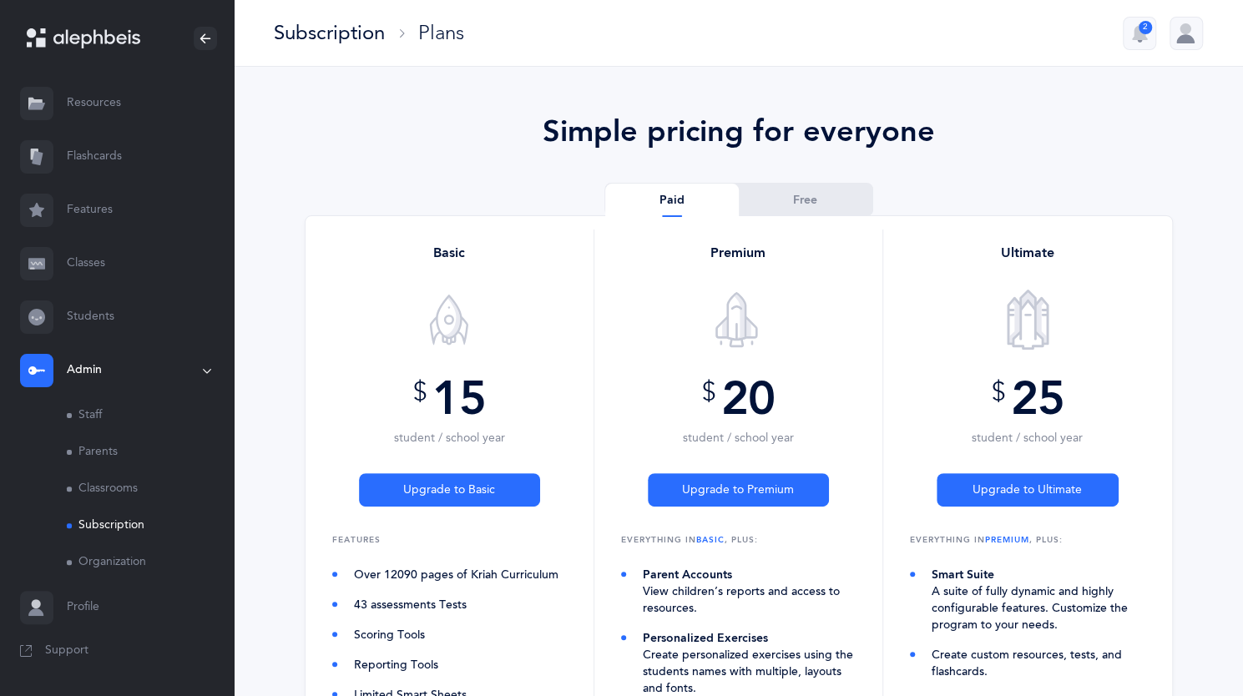
click at [436, 207] on div "Paid Free" at bounding box center [739, 199] width 868 height 33
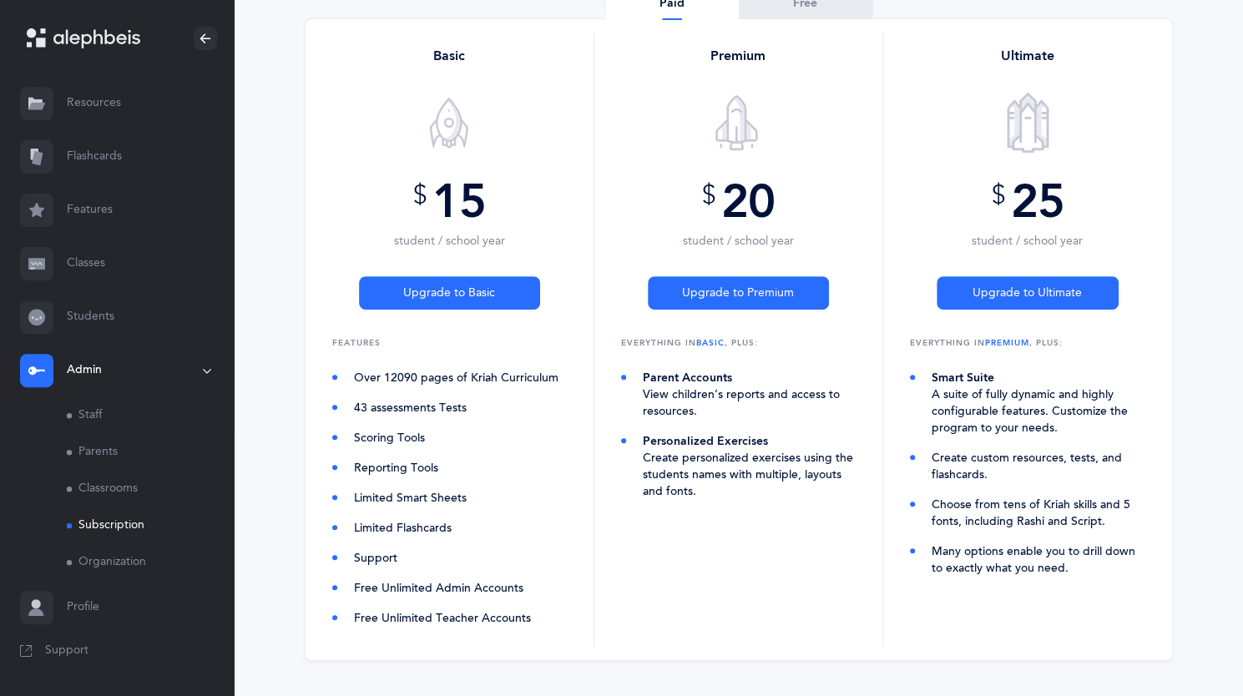
scroll to position [200, 0]
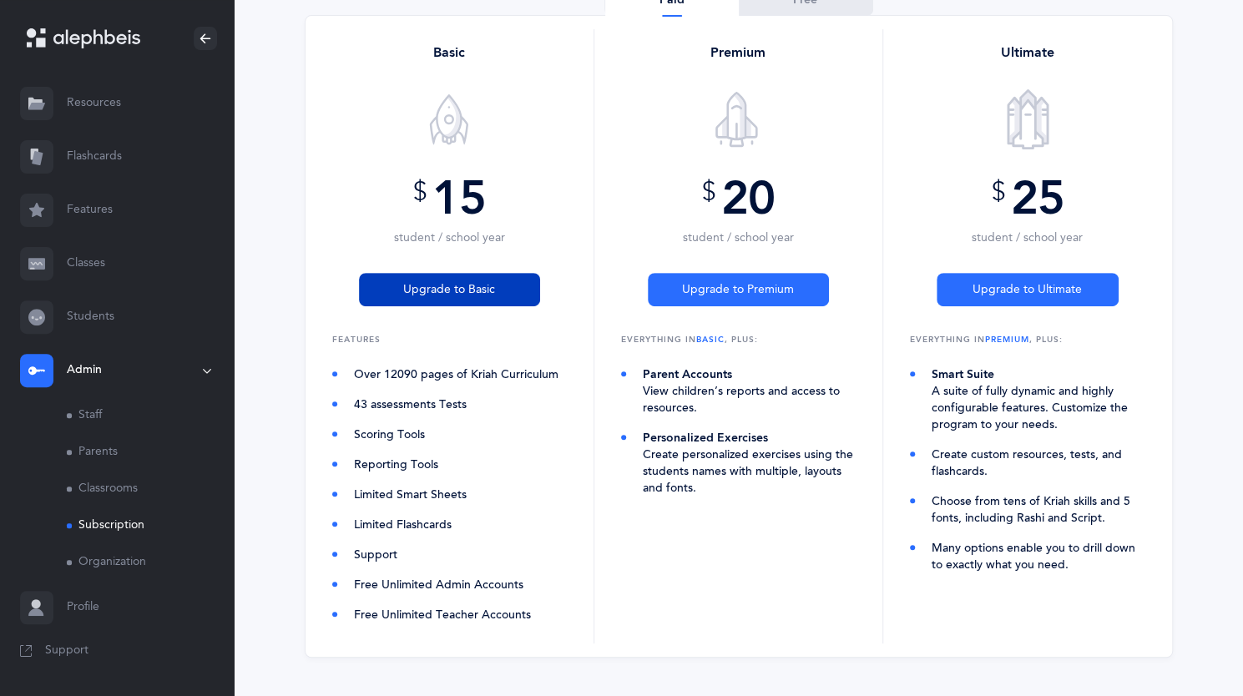
click at [455, 297] on span "Upgrade to Basic" at bounding box center [449, 290] width 92 height 18
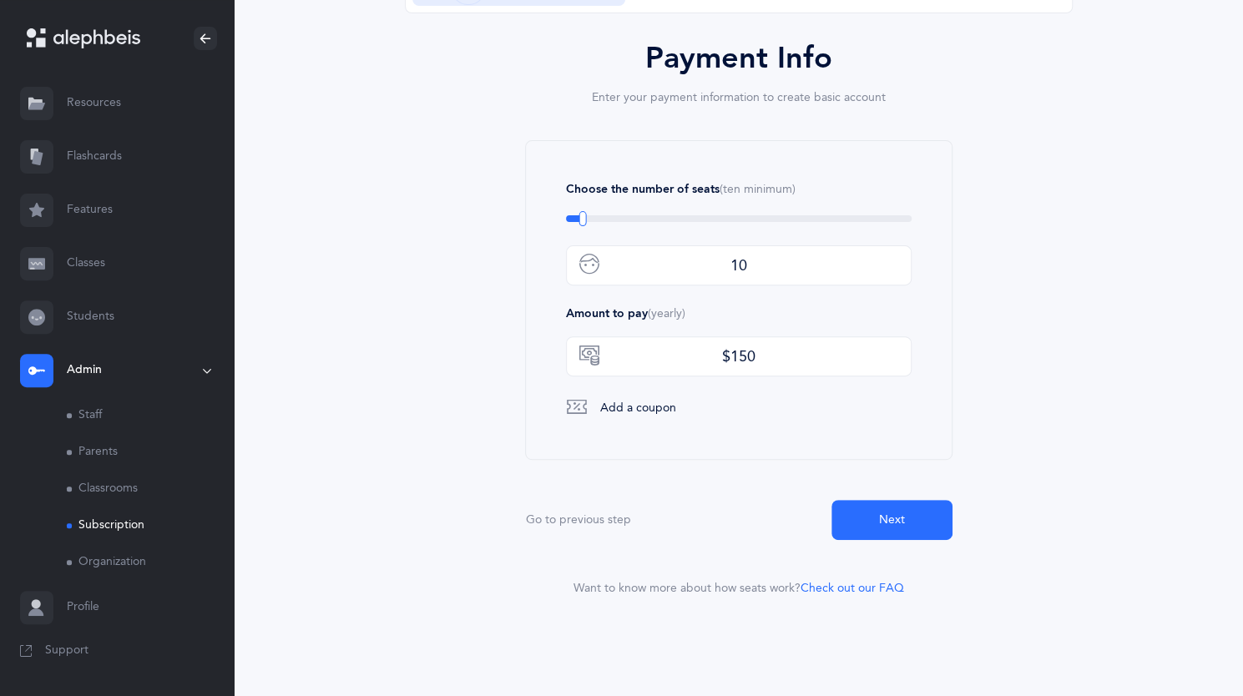
scroll to position [0, 0]
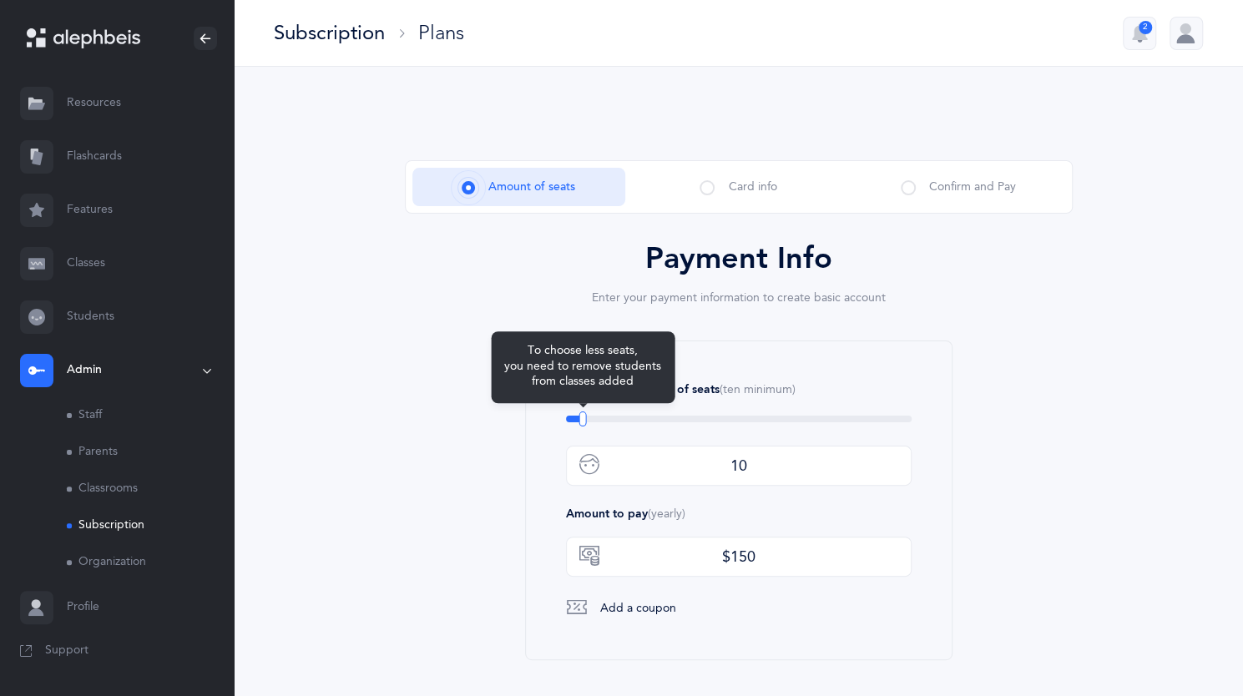
drag, startPoint x: 583, startPoint y: 416, endPoint x: 559, endPoint y: 417, distance: 23.4
click at [559, 417] on div "Choose the number of seats (ten minimum) To choose less seats, you need to remo…" at bounding box center [738, 501] width 427 height 320
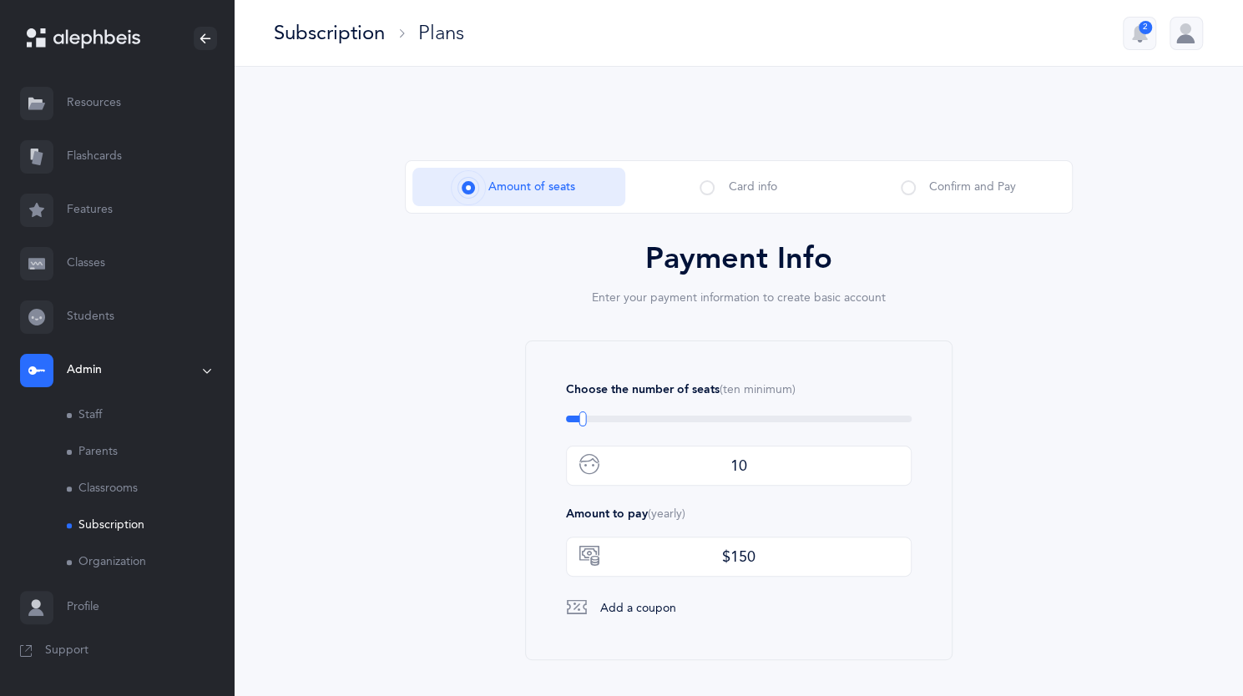
click at [522, 439] on div "Payment Info Enter your payment information to create basic account Choose the …" at bounding box center [739, 518] width 668 height 557
